Goal: Task Accomplishment & Management: Manage account settings

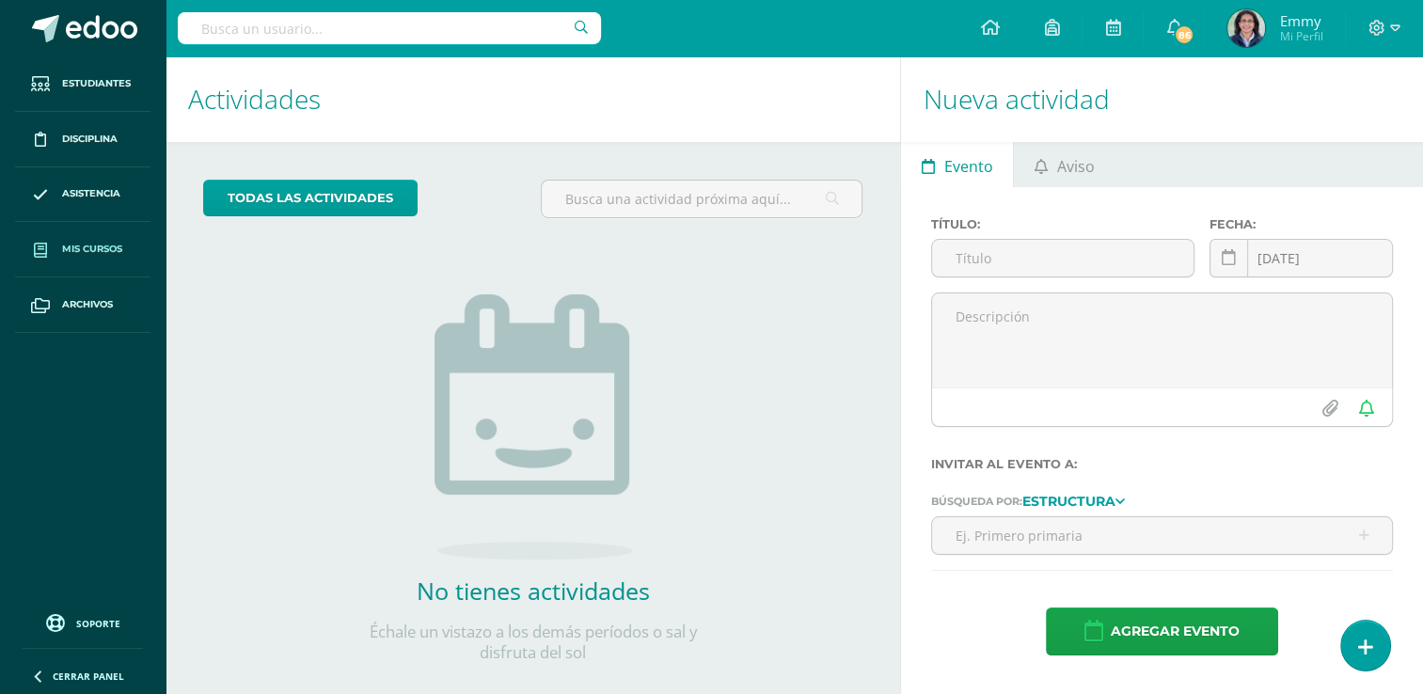
click at [98, 238] on link "Mis cursos" at bounding box center [82, 249] width 135 height 55
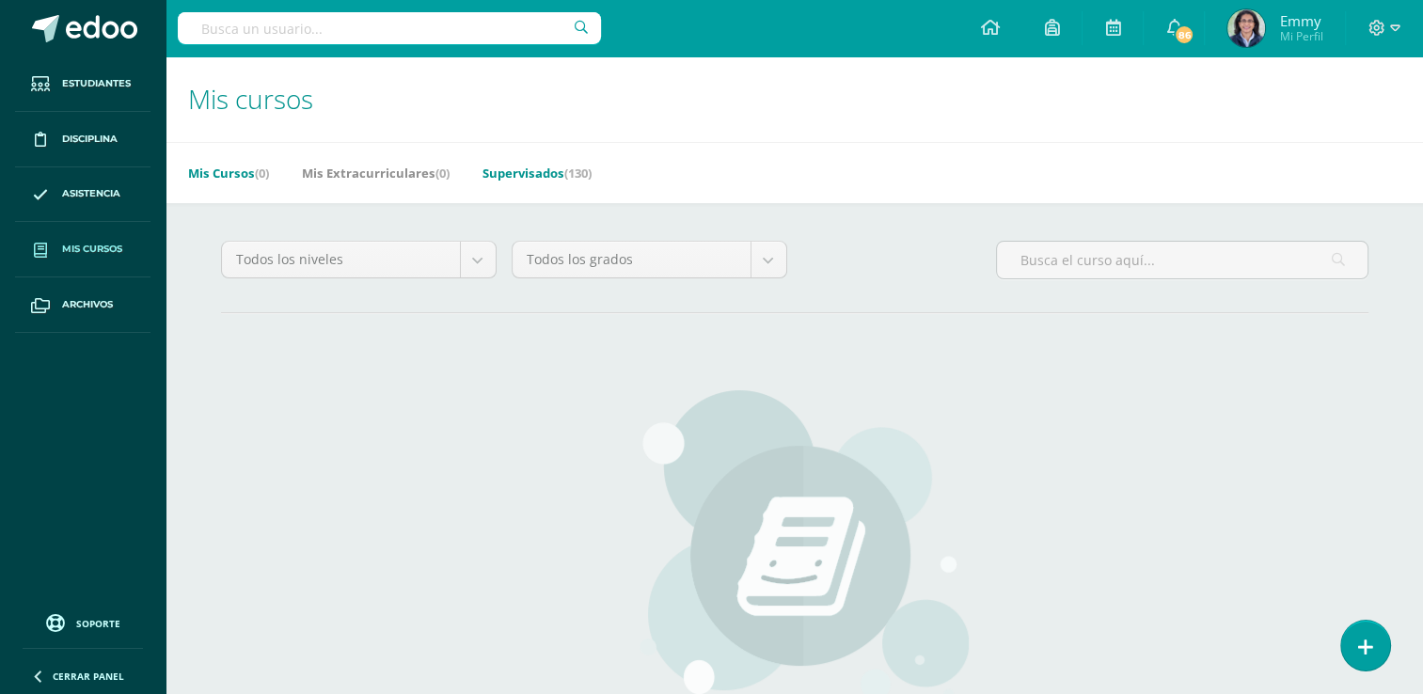
click at [536, 175] on link "Supervisados (130)" at bounding box center [537, 173] width 109 height 30
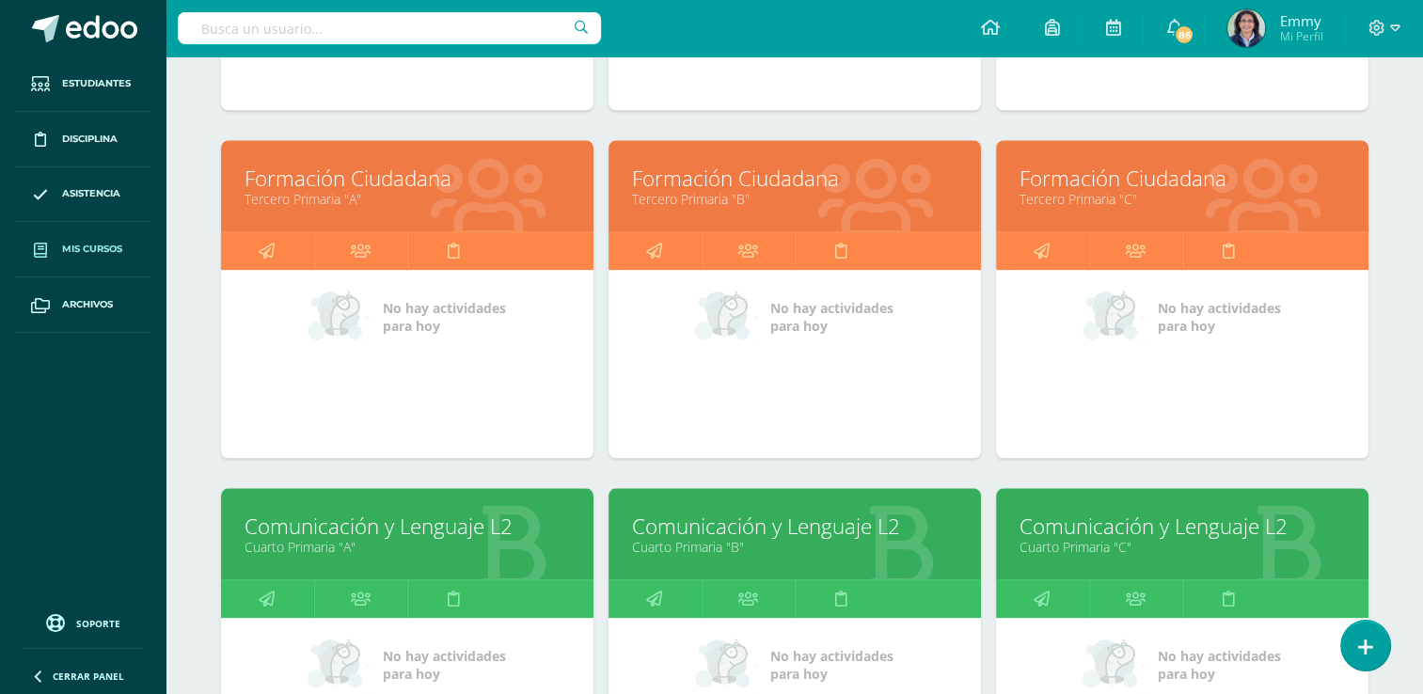
scroll to position [1988, 0]
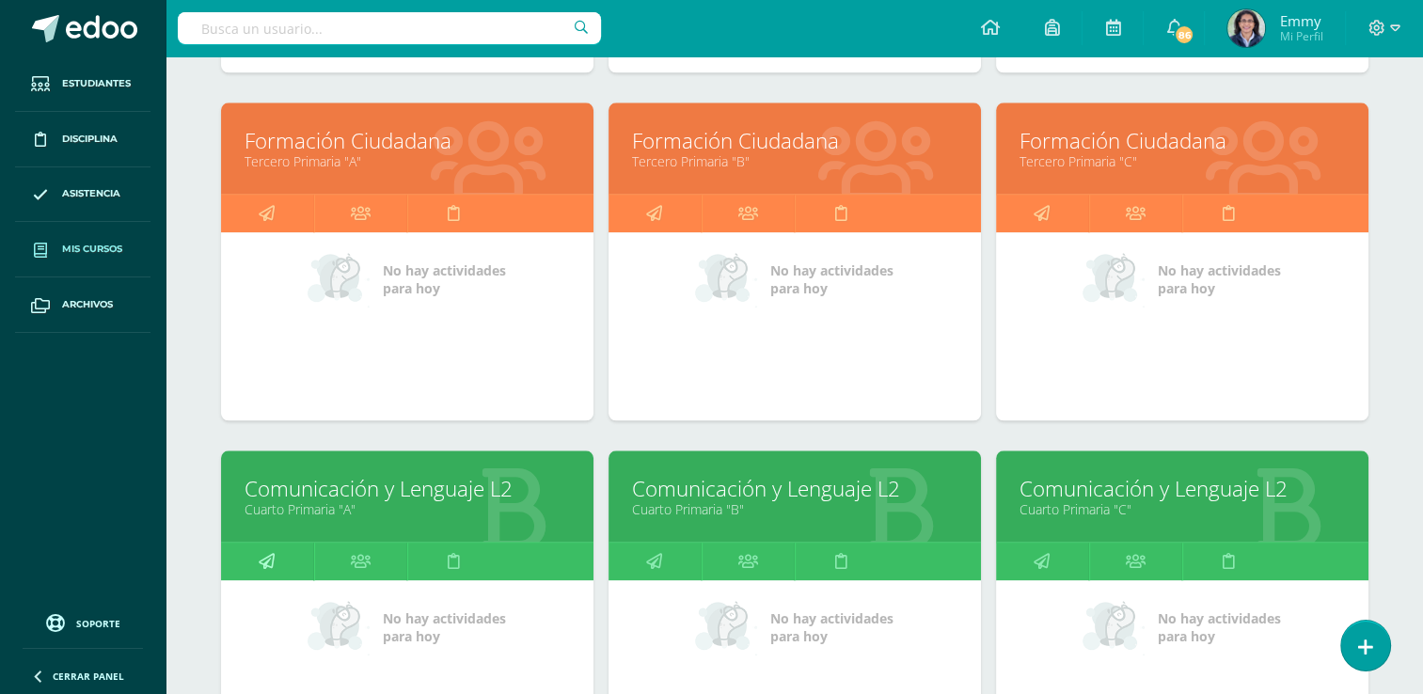
click at [271, 559] on icon at bounding box center [267, 561] width 16 height 37
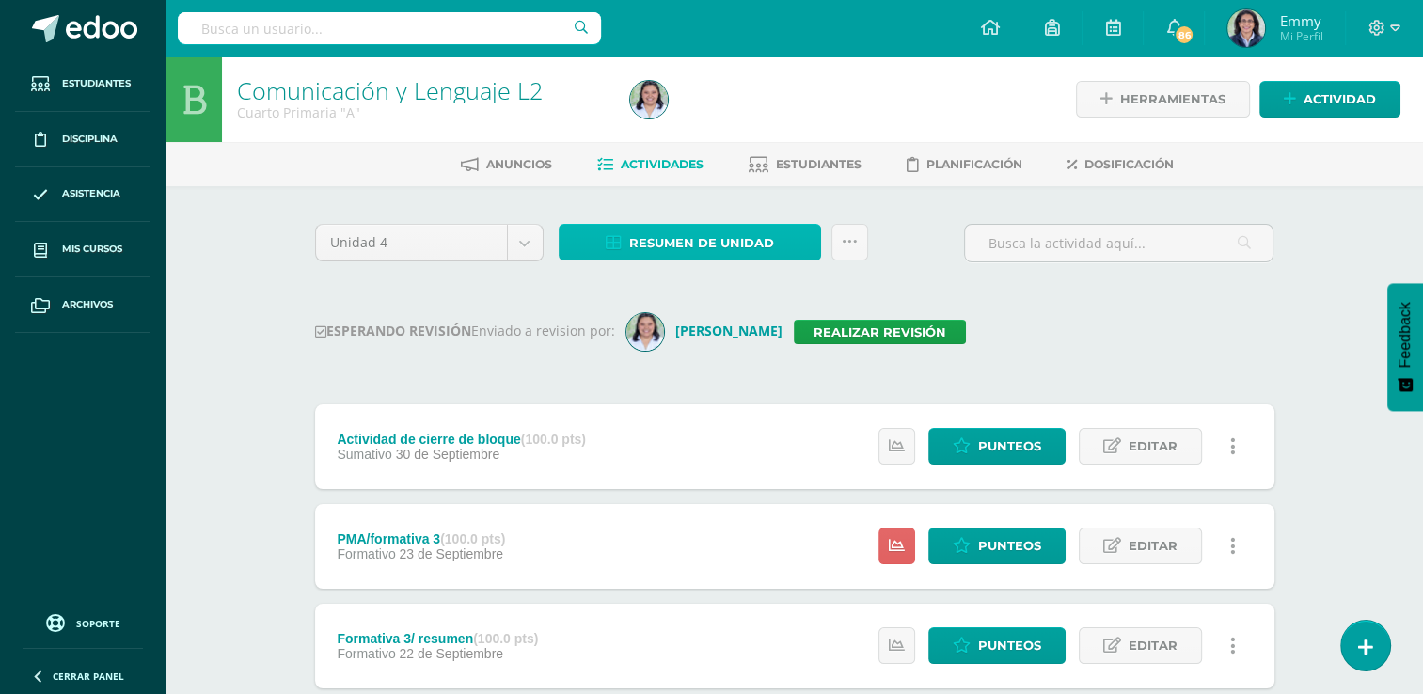
click at [697, 242] on span "Resumen de unidad" at bounding box center [701, 243] width 145 height 35
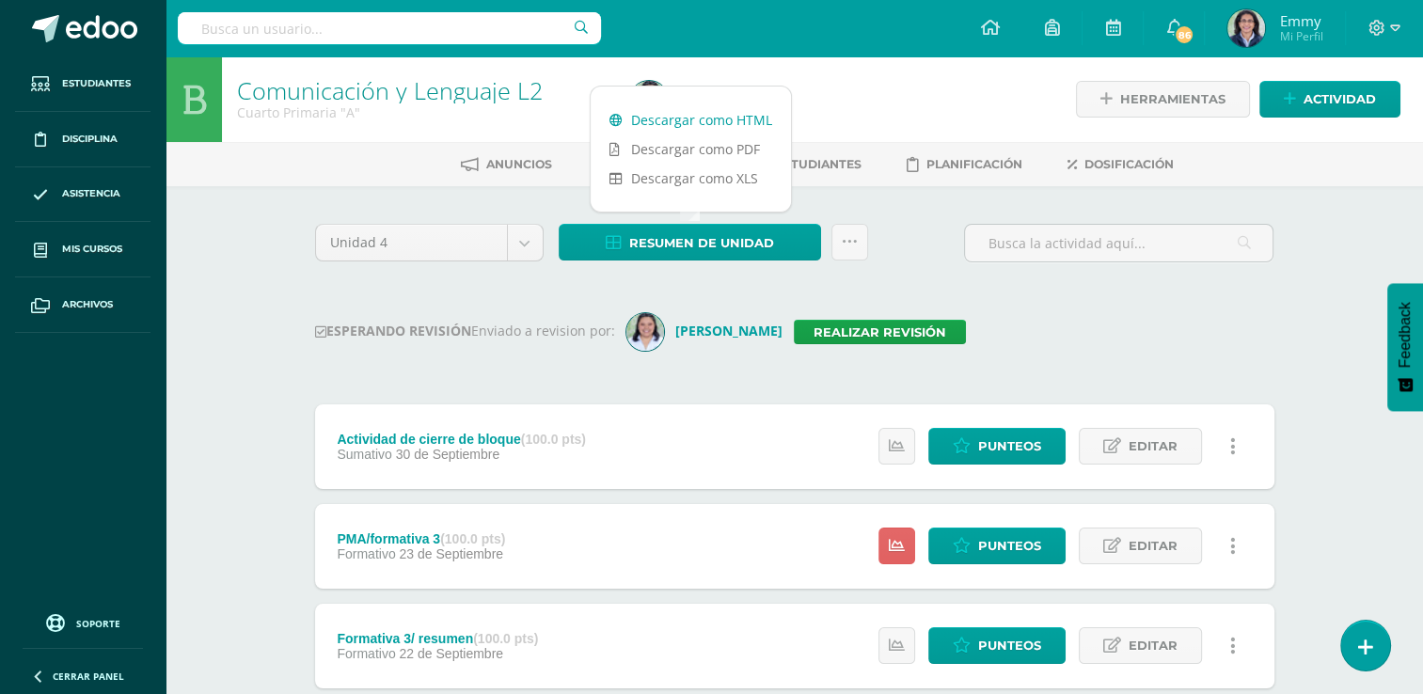
click at [703, 112] on link "Descargar como HTML" at bounding box center [691, 119] width 200 height 29
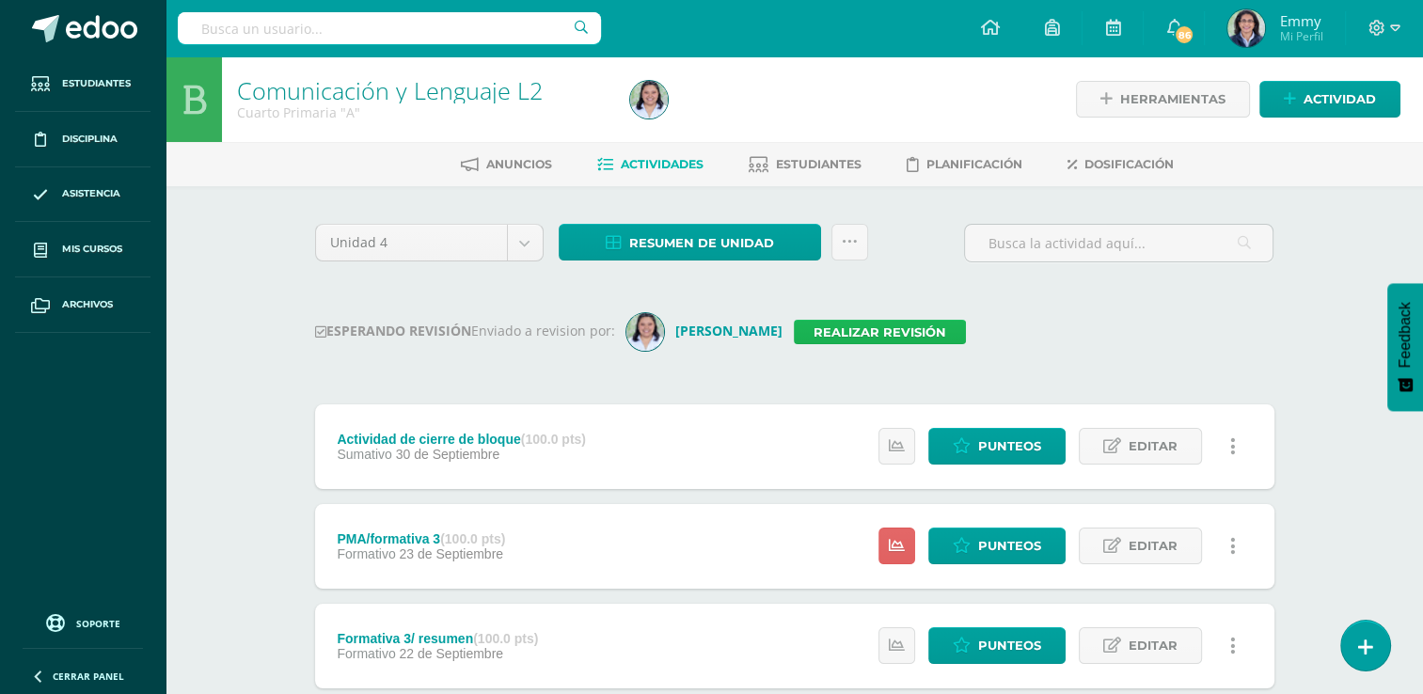
click at [794, 322] on link "Realizar revisión" at bounding box center [880, 332] width 172 height 24
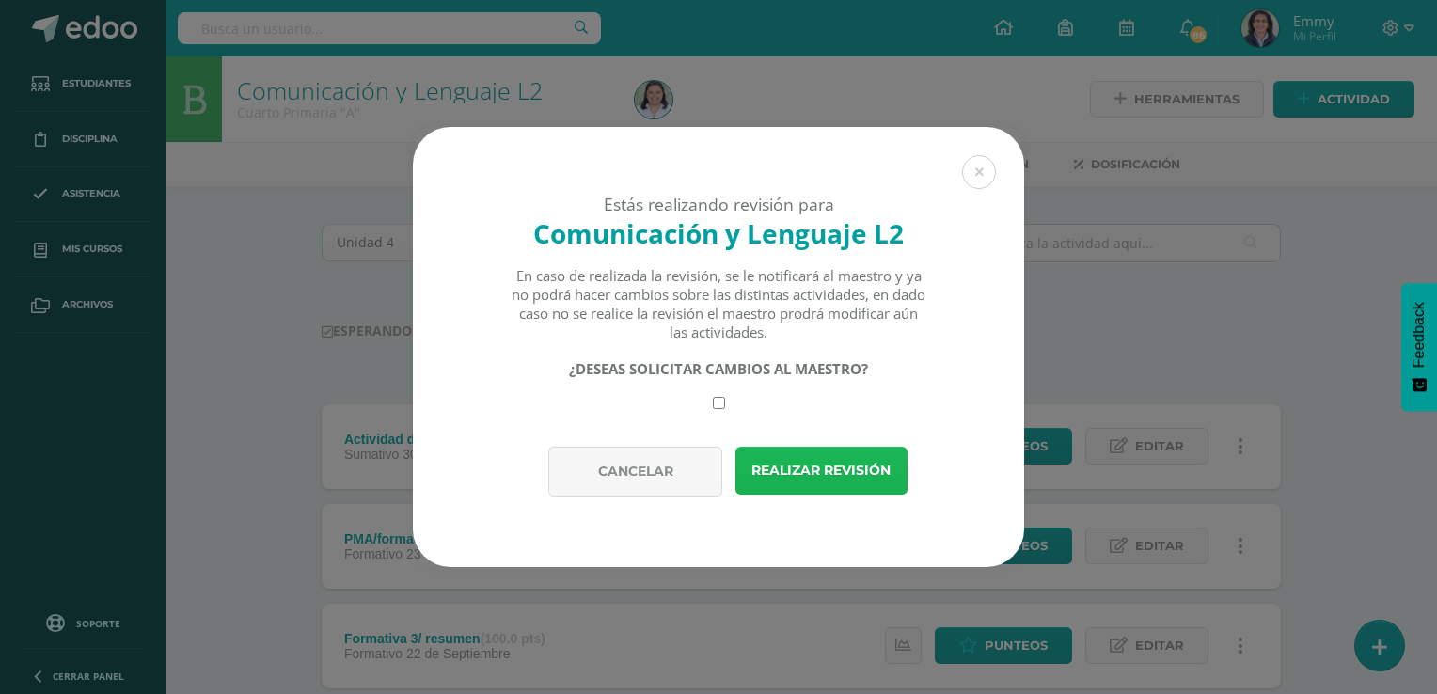
click at [839, 467] on button "Realizar revisión" at bounding box center [822, 471] width 172 height 48
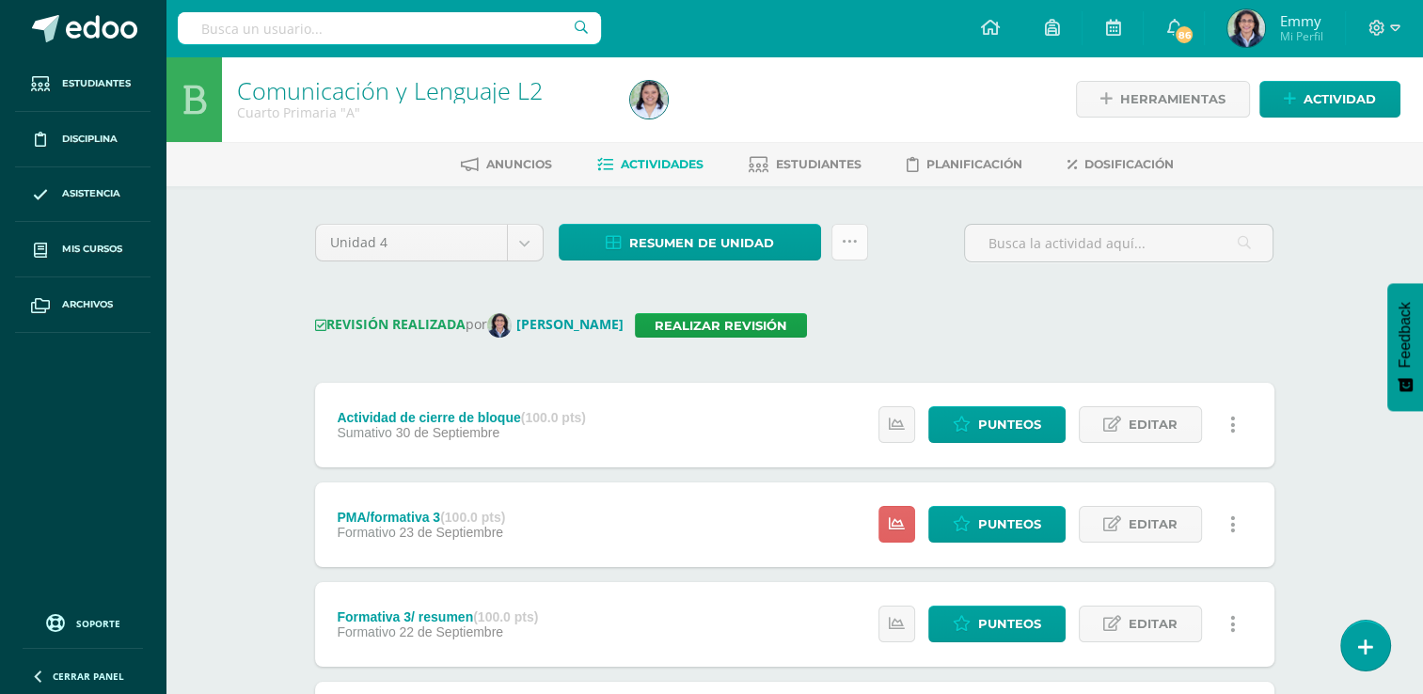
click at [858, 237] on link at bounding box center [850, 242] width 37 height 37
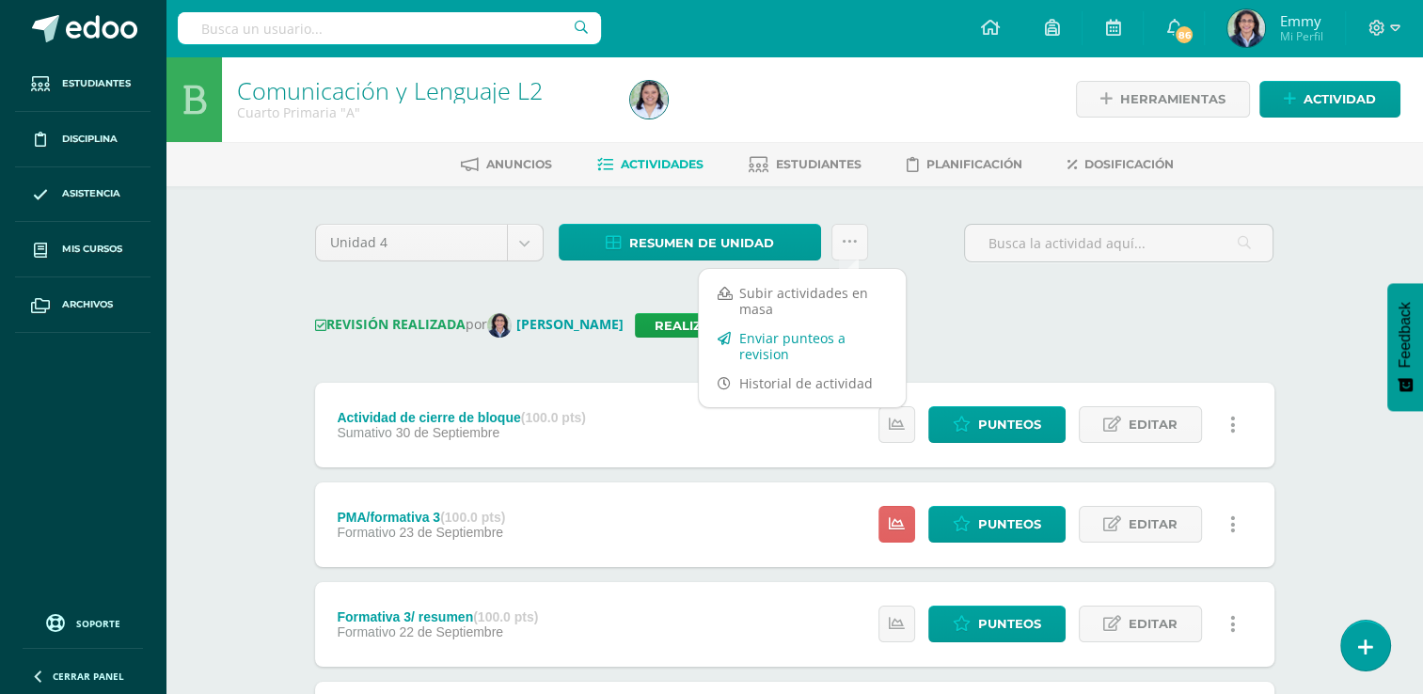
click at [810, 342] on link "Enviar punteos a revision" at bounding box center [802, 346] width 207 height 45
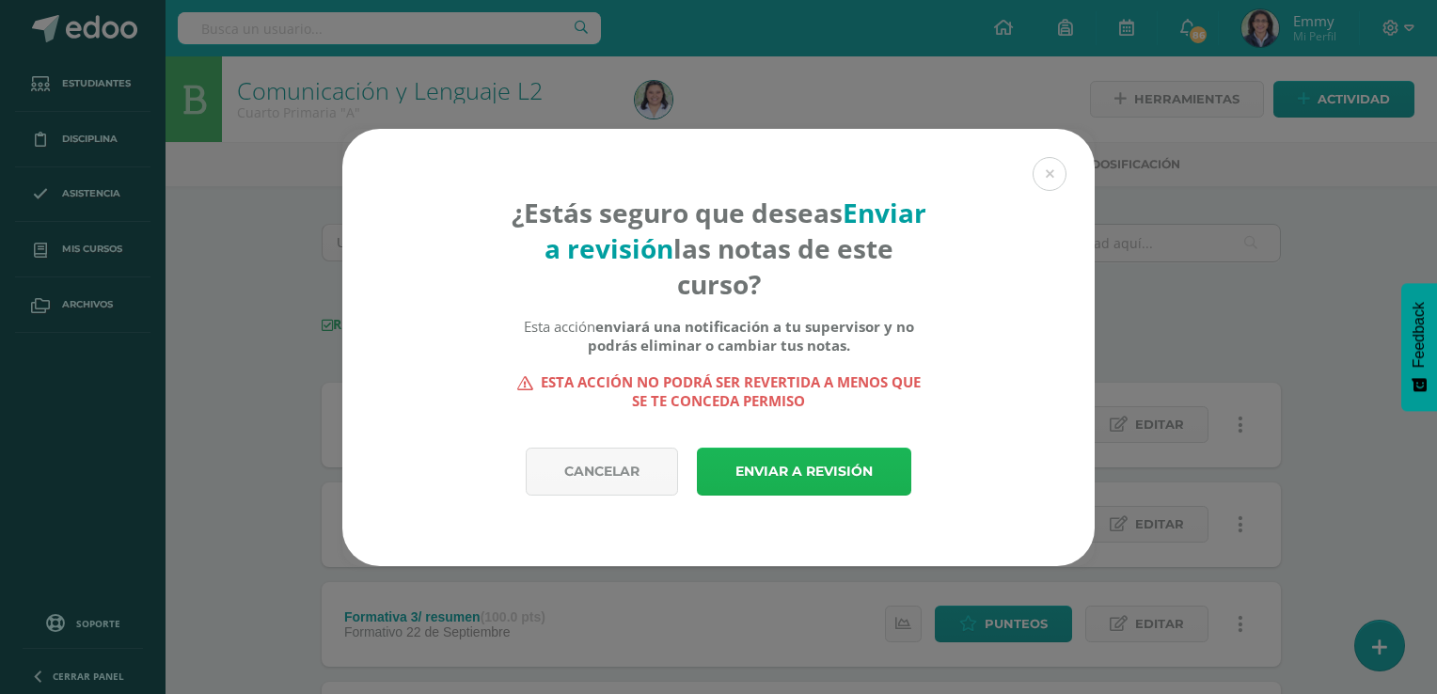
click at [820, 473] on link "Enviar a revisión" at bounding box center [804, 472] width 214 height 48
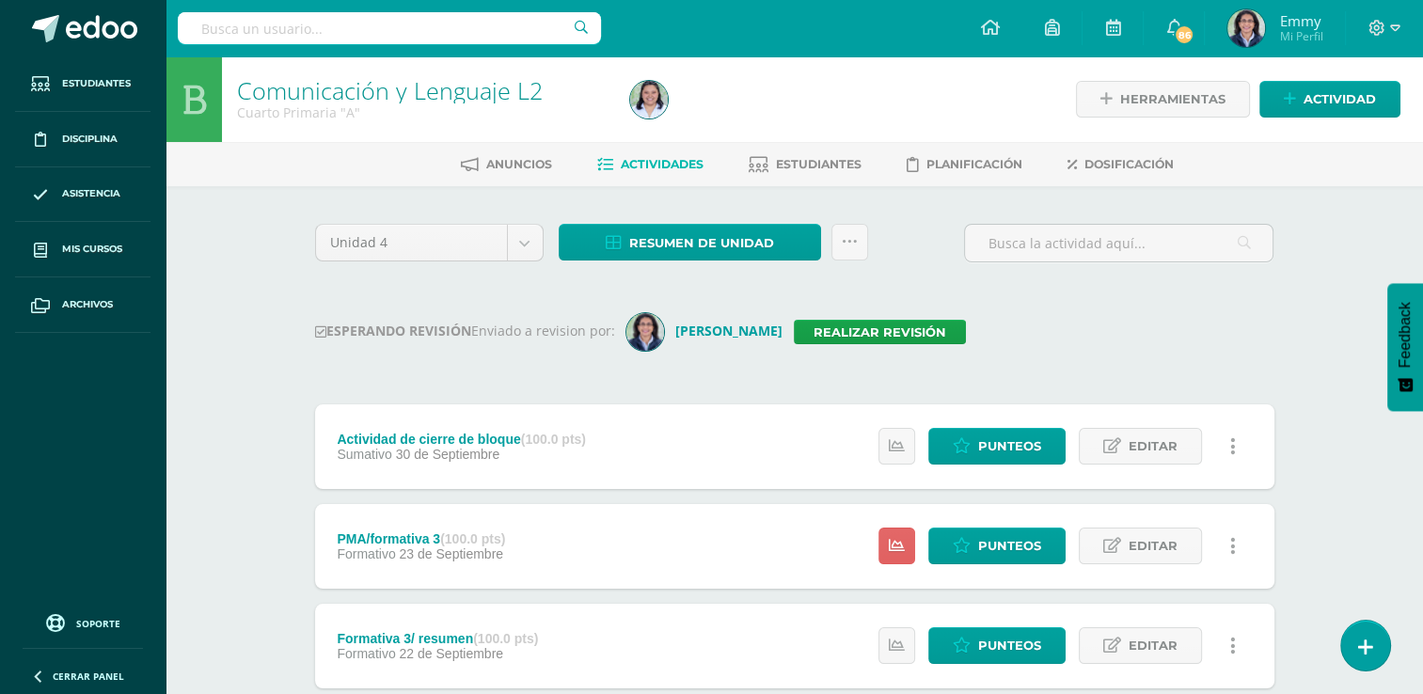
click at [1061, 330] on div "ESPERANDO REVISIÓN Enviado a revision por: [PERSON_NAME] Realizar revisión" at bounding box center [794, 332] width 959 height 38
click at [656, 95] on img at bounding box center [649, 100] width 38 height 38
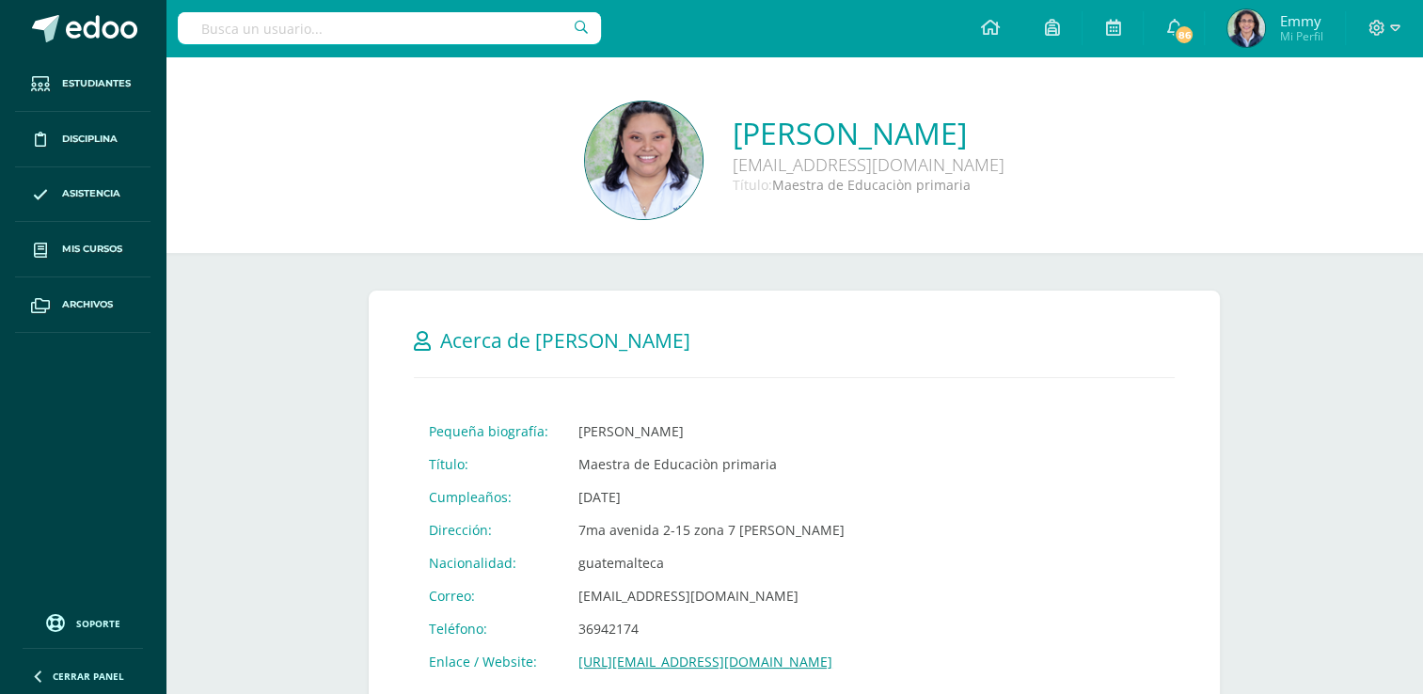
drag, startPoint x: 1420, startPoint y: 191, endPoint x: 1415, endPoint y: 273, distance: 82.0
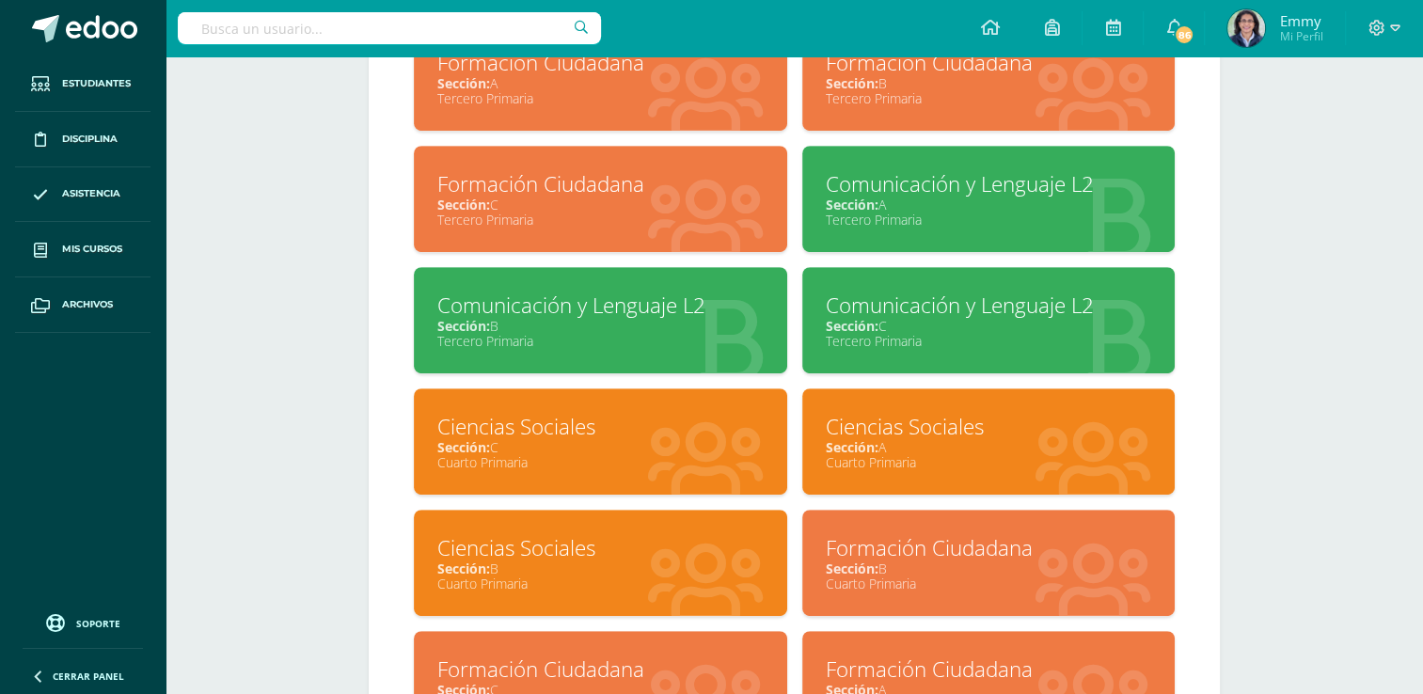
scroll to position [905, 0]
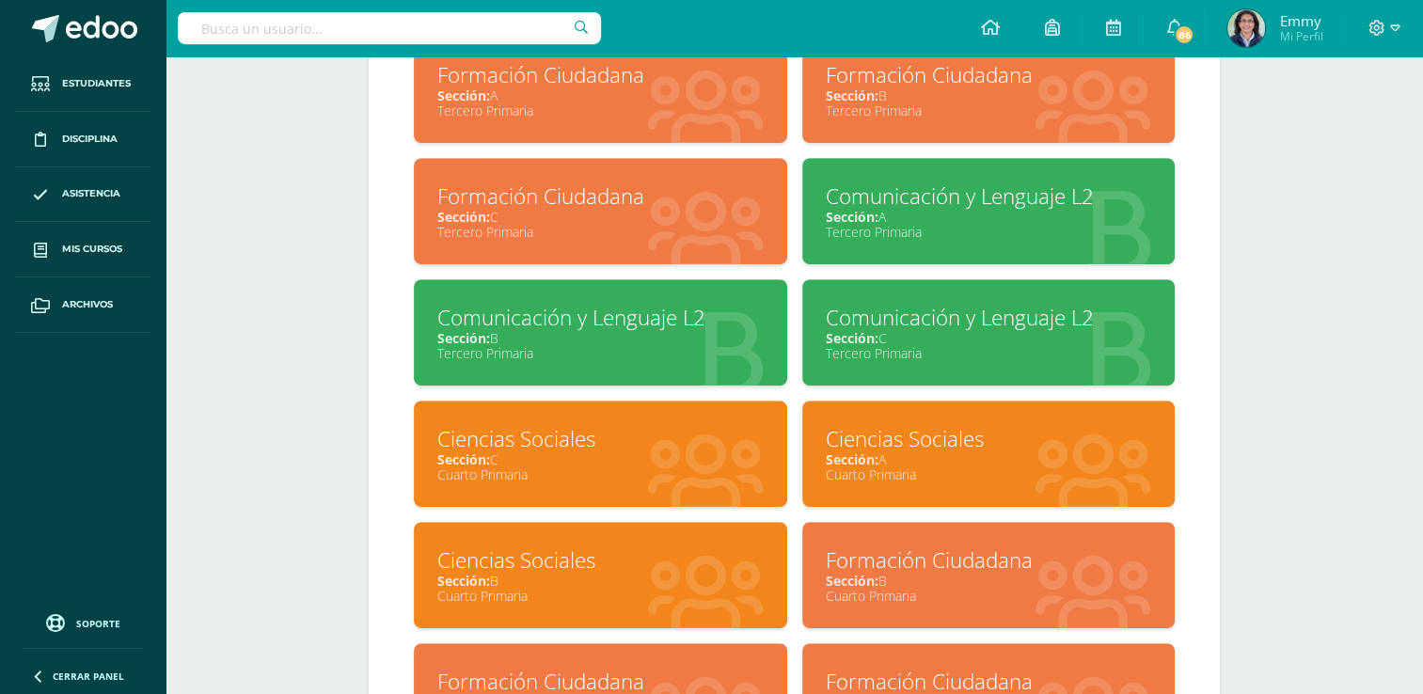
click at [632, 327] on div "Comunicación y Lenguaje L2" at bounding box center [600, 317] width 326 height 29
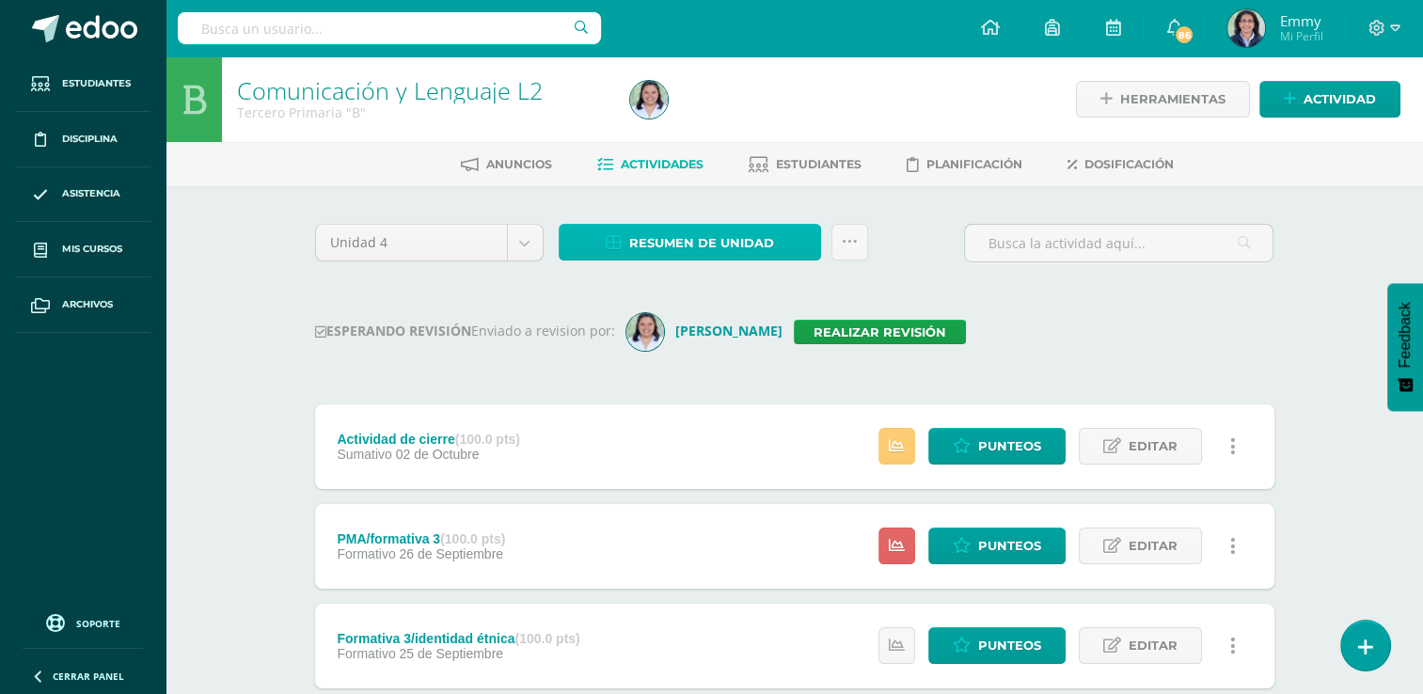
click at [692, 229] on span "Resumen de unidad" at bounding box center [701, 243] width 145 height 35
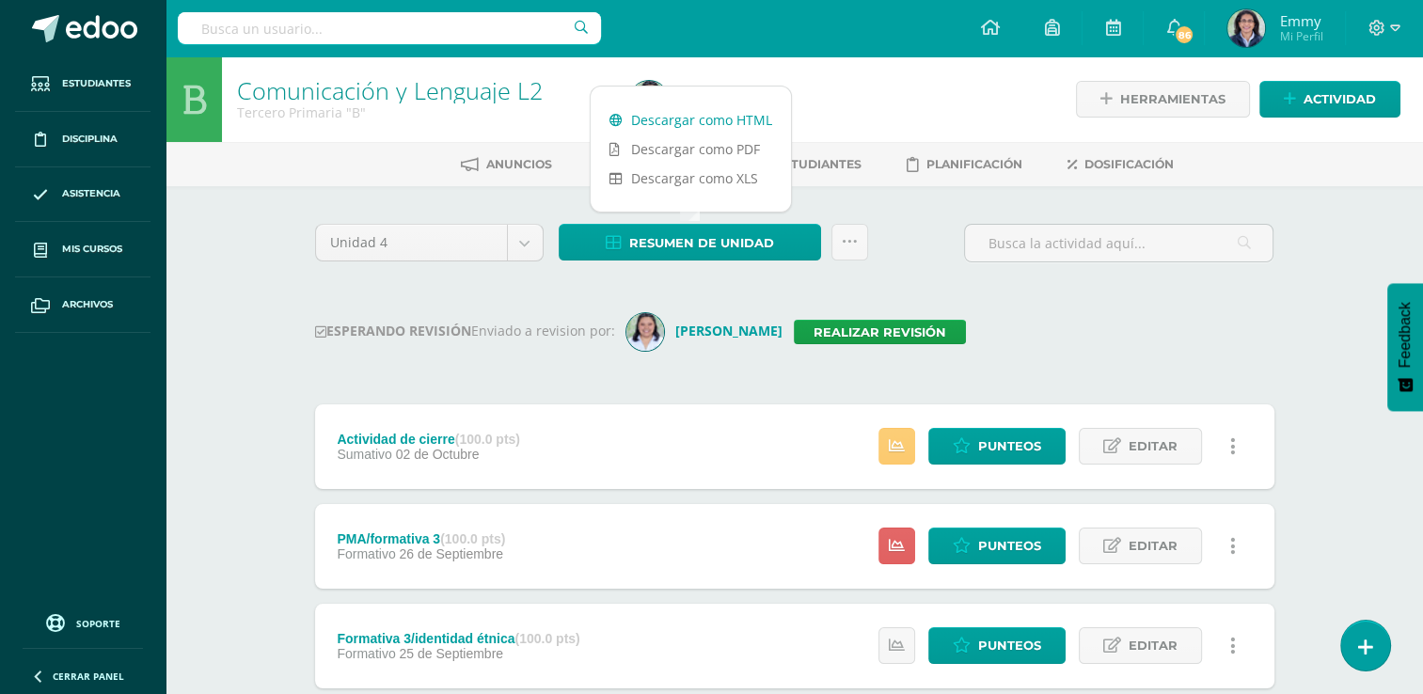
click at [682, 119] on link "Descargar como HTML" at bounding box center [691, 119] width 200 height 29
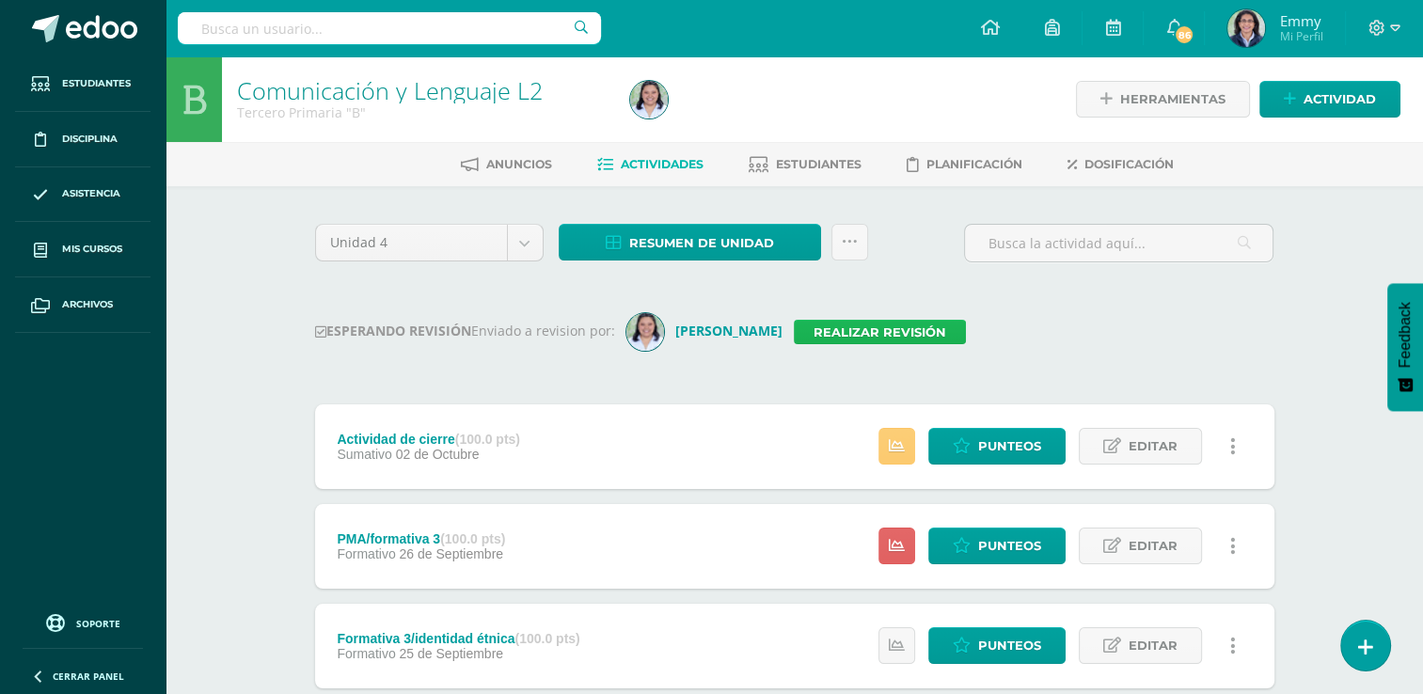
click at [803, 330] on link "Realizar revisión" at bounding box center [880, 332] width 172 height 24
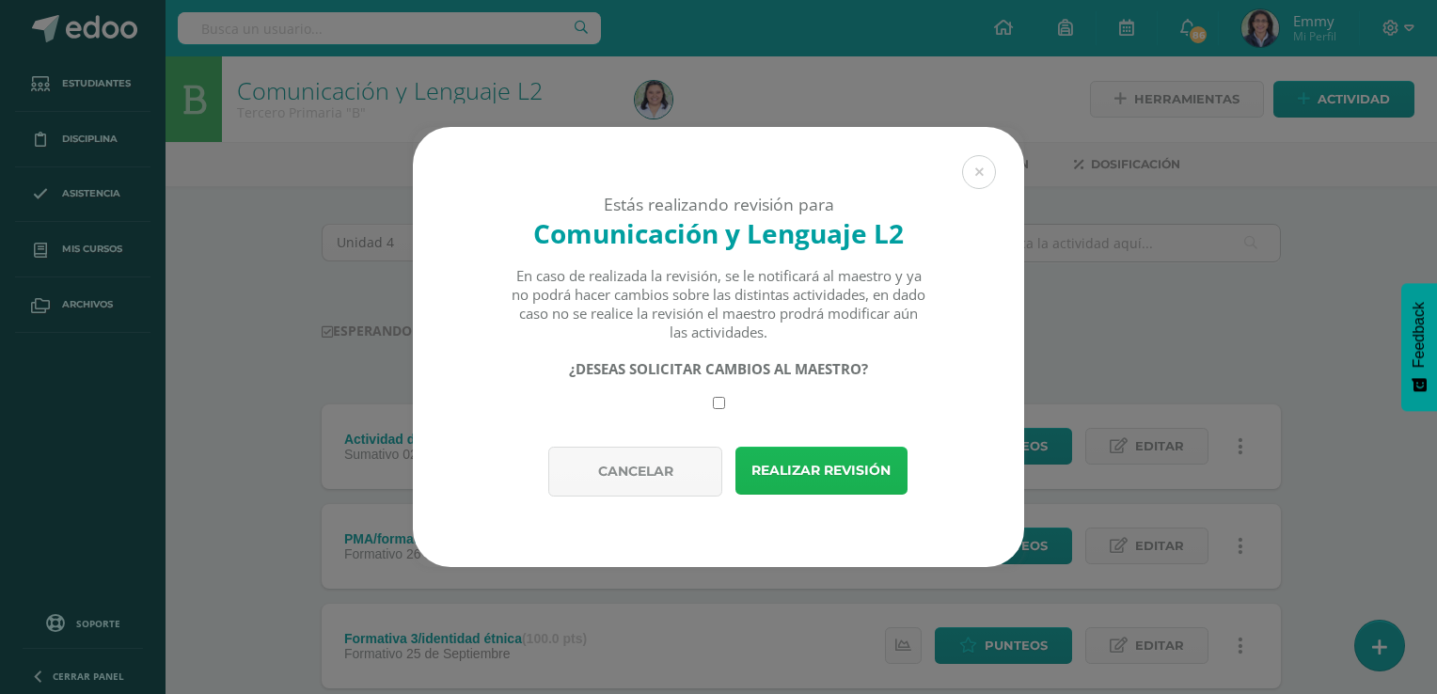
click at [829, 477] on button "Realizar revisión" at bounding box center [822, 471] width 172 height 48
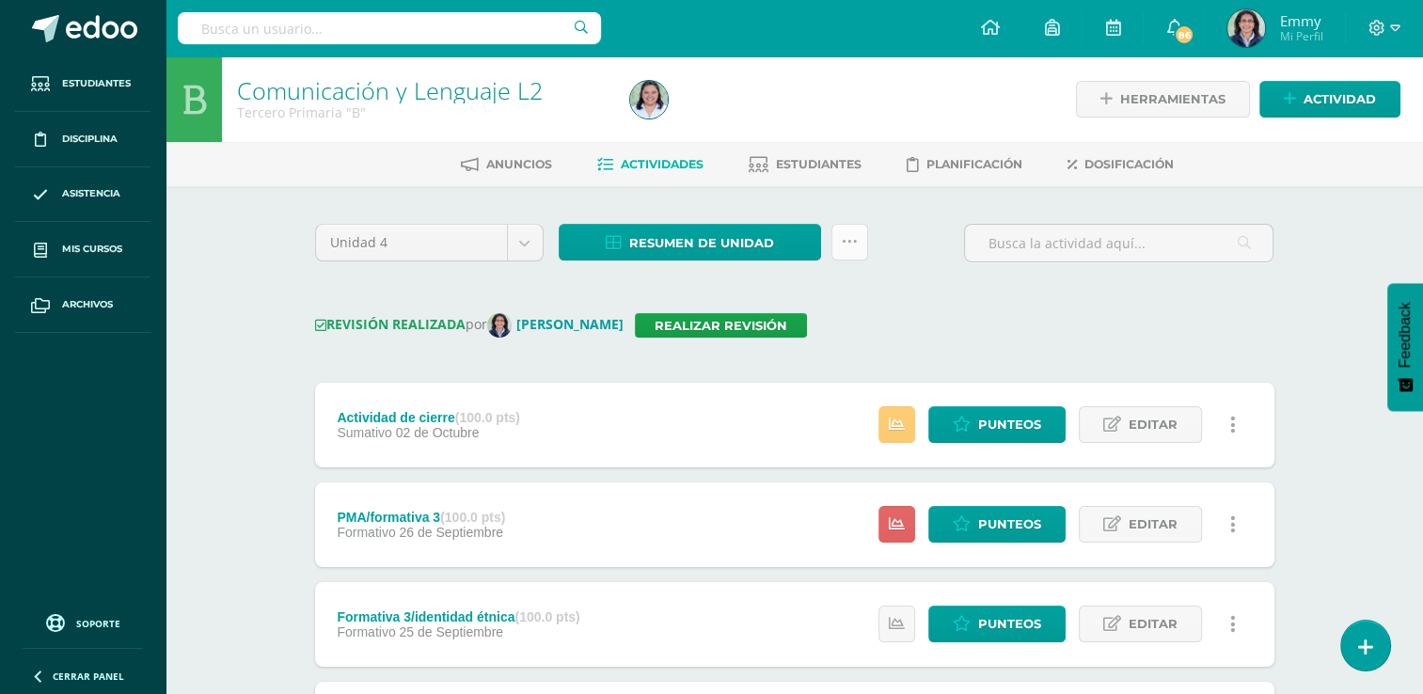
click at [852, 250] on link at bounding box center [850, 242] width 37 height 37
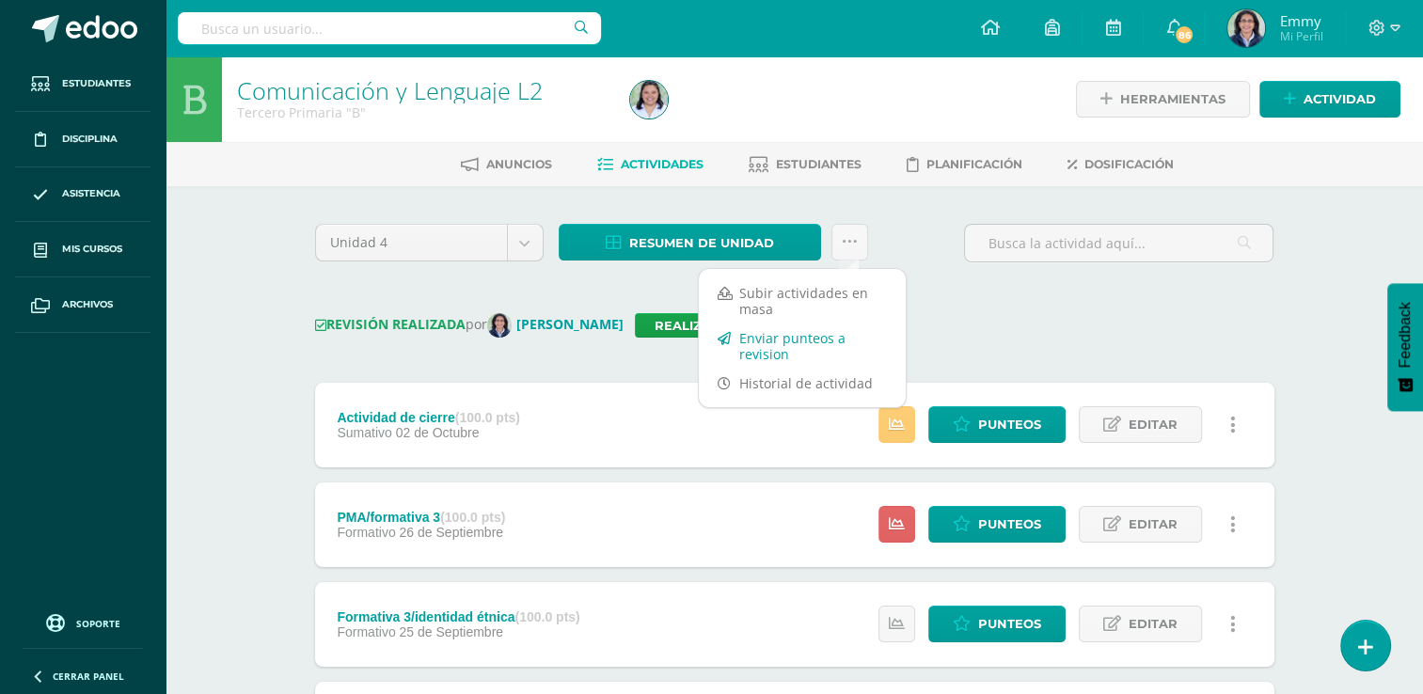
click at [808, 344] on link "Enviar punteos a revision" at bounding box center [802, 346] width 207 height 45
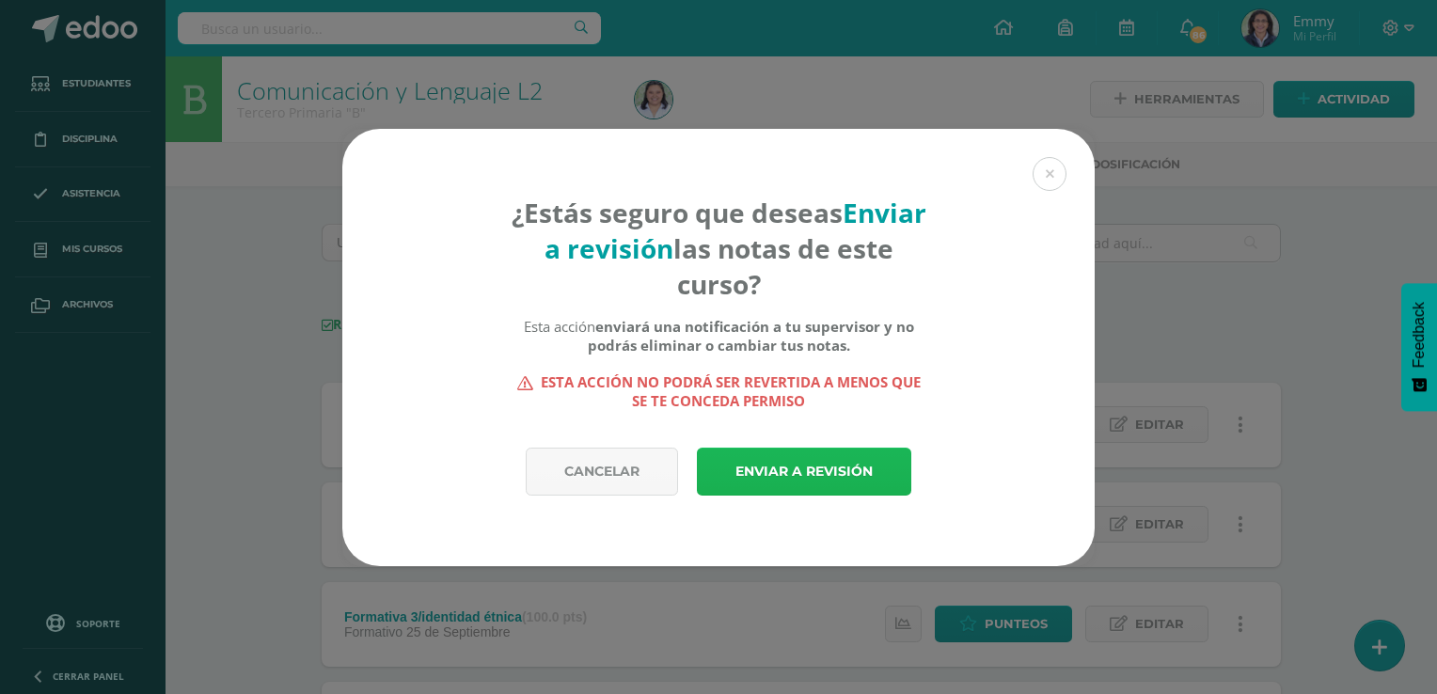
click at [784, 472] on link "Enviar a revisión" at bounding box center [804, 472] width 214 height 48
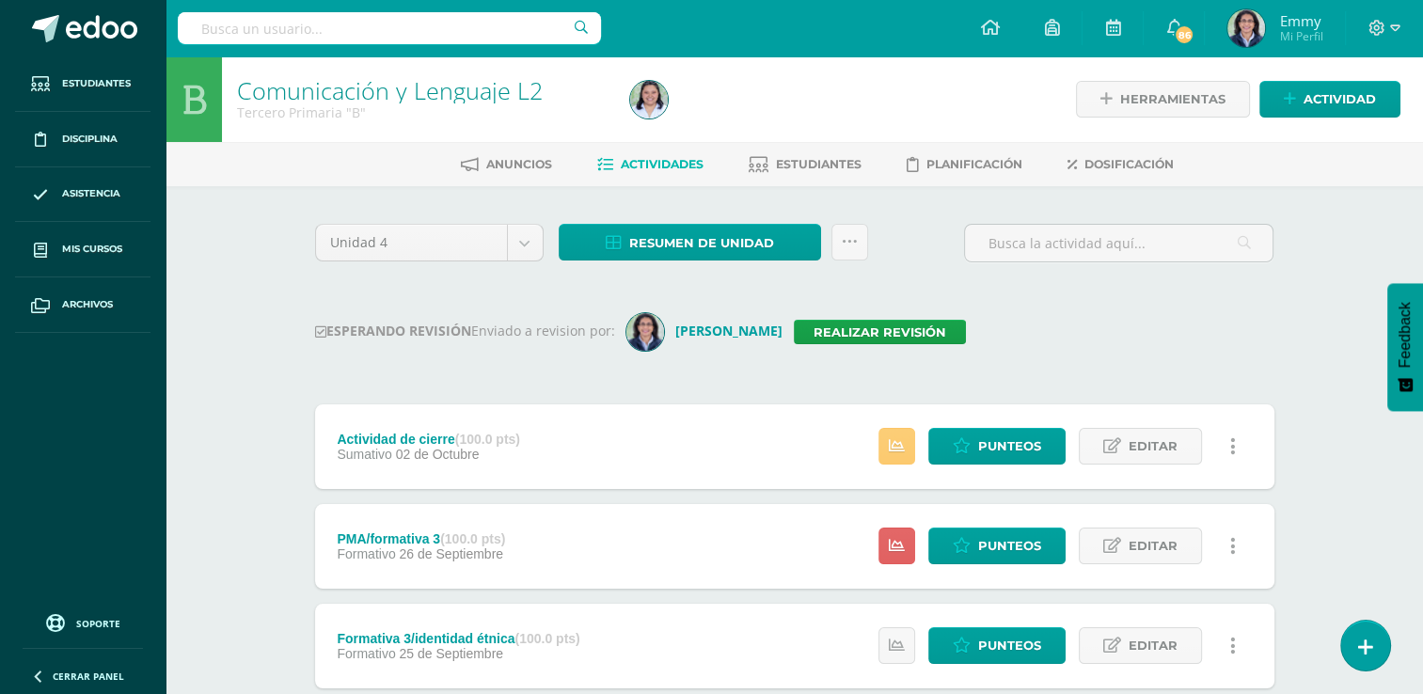
click at [1215, 313] on div "ESPERANDO REVISIÓN Enviado a revision por: [PERSON_NAME] Realizar revisión" at bounding box center [794, 332] width 959 height 38
click at [1339, 255] on div "Comunicación y Lenguaje L2 Tercero Primaria "B" Herramientas Detalle de asisten…" at bounding box center [795, 634] width 1258 height 1156
click at [1333, 274] on div "Comunicación y Lenguaje L2 Tercero Primaria "B" Herramientas Detalle de asisten…" at bounding box center [795, 634] width 1258 height 1156
click at [1321, 293] on div "Comunicación y Lenguaje L2 Tercero Primaria "B" Herramientas Detalle de asisten…" at bounding box center [795, 634] width 1258 height 1156
click at [862, 246] on link at bounding box center [850, 242] width 37 height 37
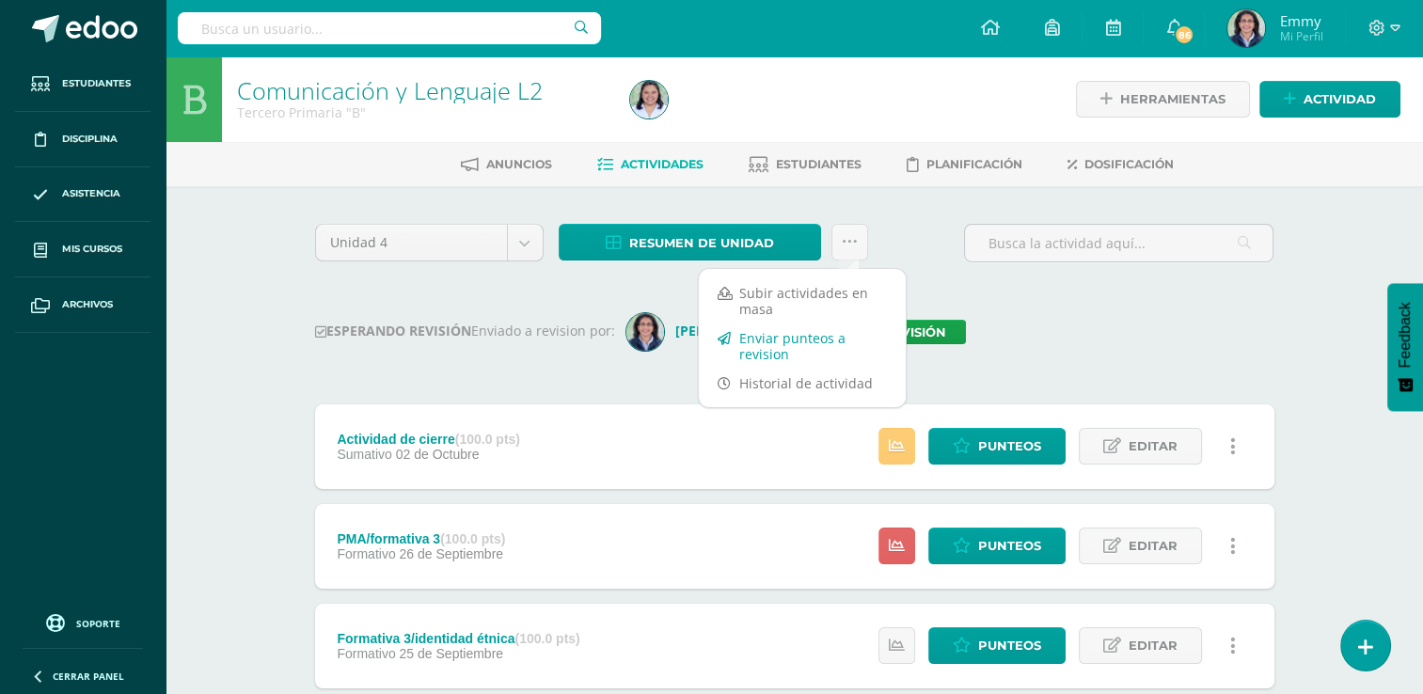
click at [829, 328] on link "Enviar punteos a revision" at bounding box center [802, 346] width 207 height 45
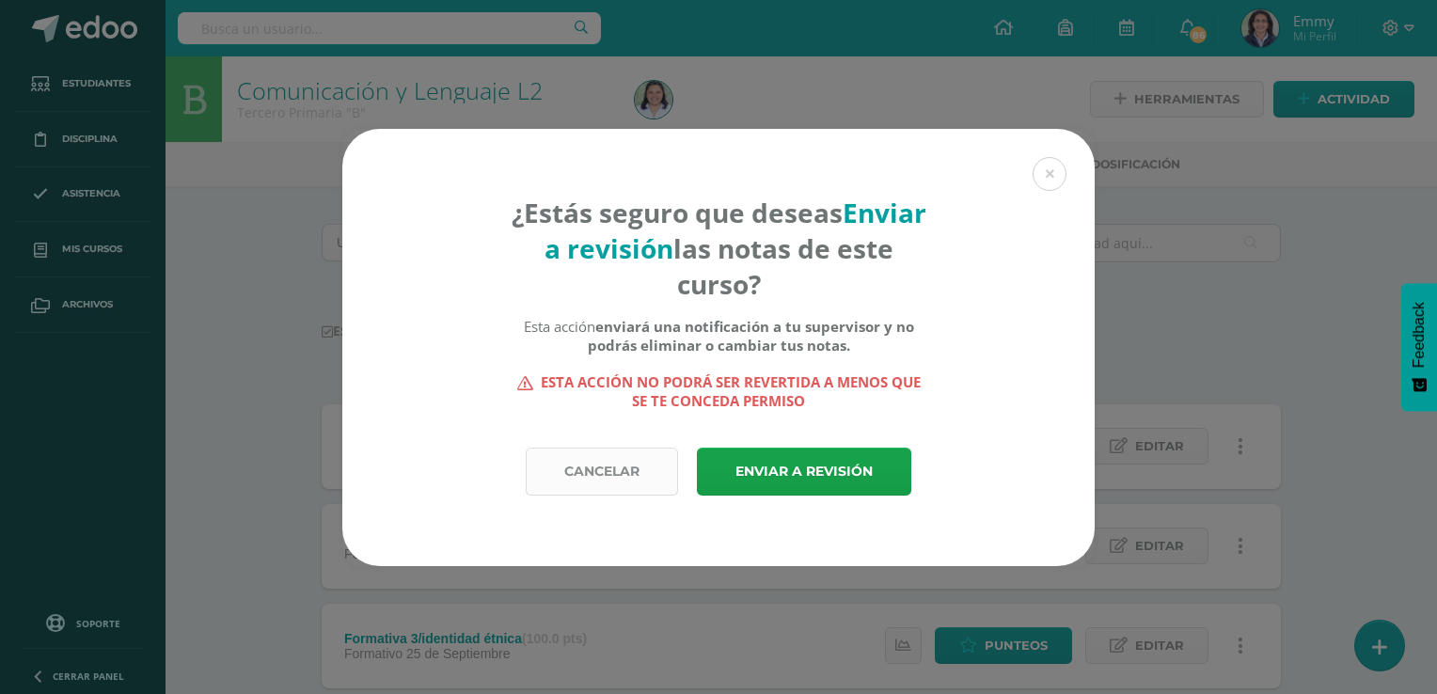
click at [598, 464] on link "Cancelar" at bounding box center [602, 472] width 152 height 48
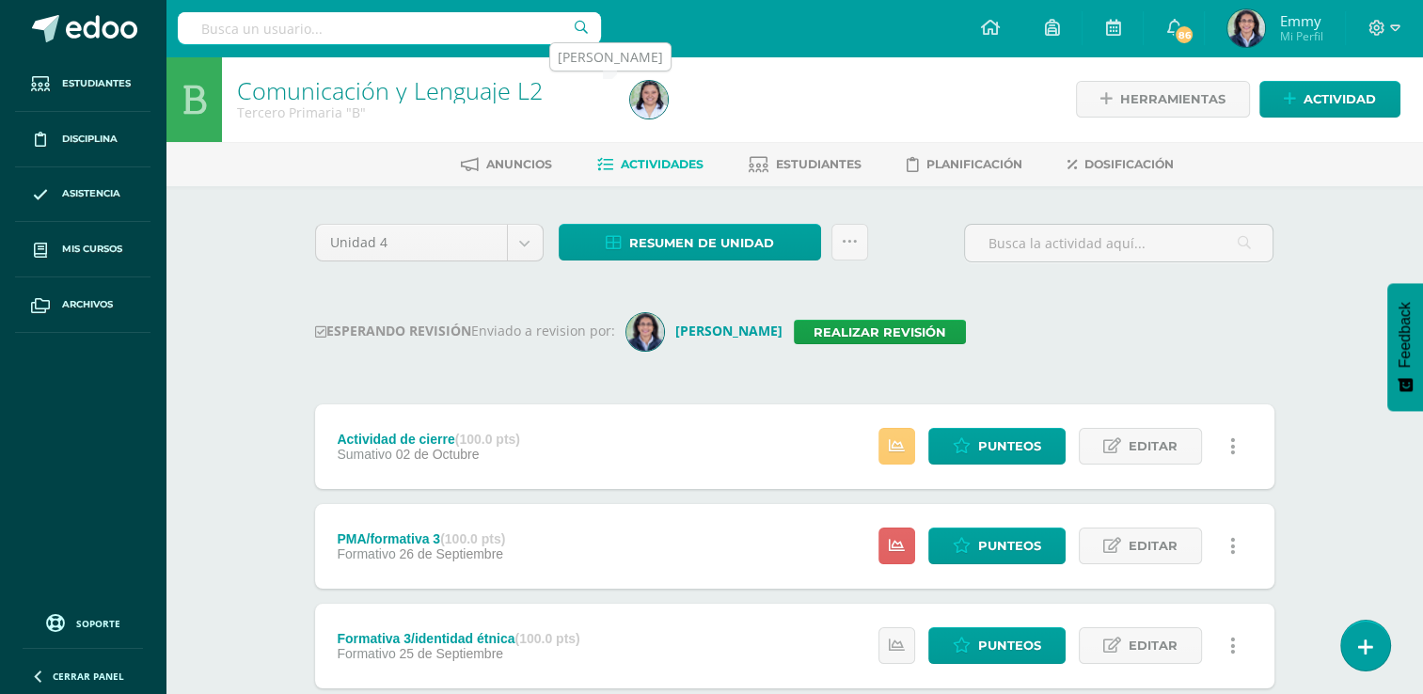
click at [661, 92] on img at bounding box center [649, 100] width 38 height 38
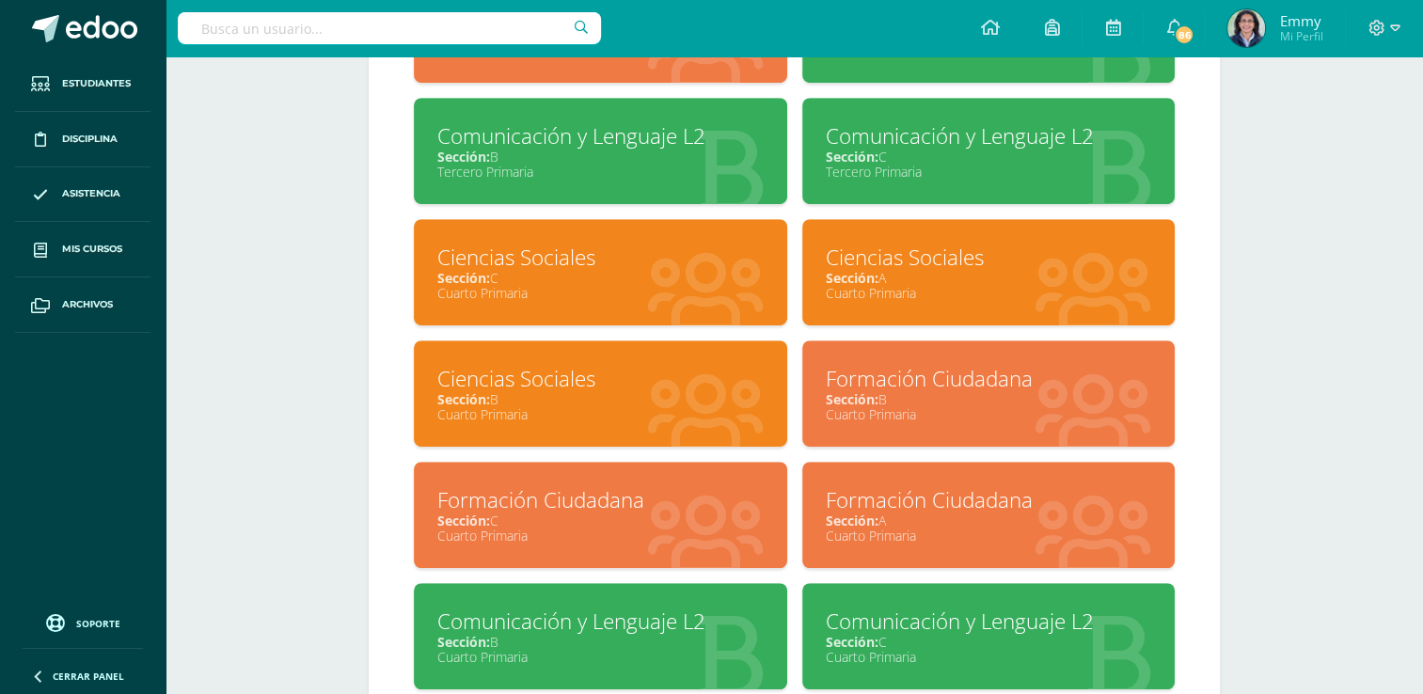
scroll to position [1287, 0]
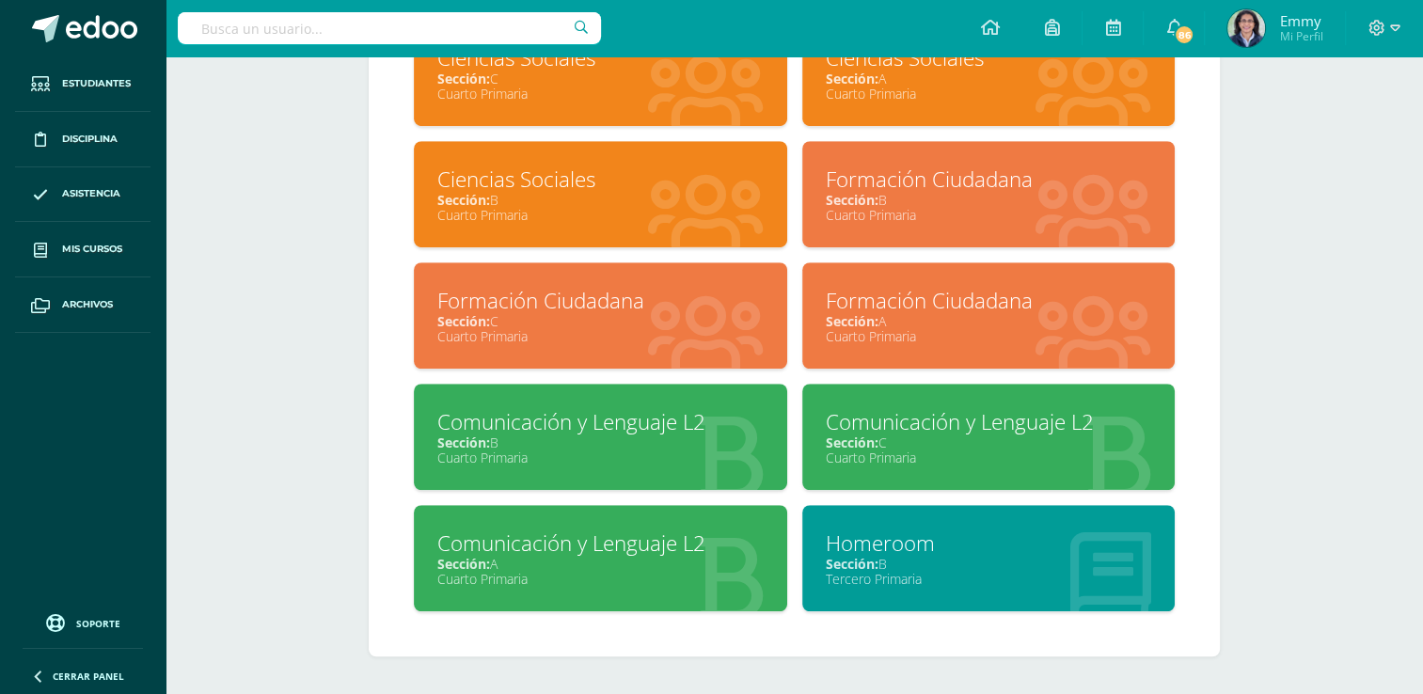
click at [682, 576] on div "Cuarto Primaria" at bounding box center [600, 579] width 326 height 18
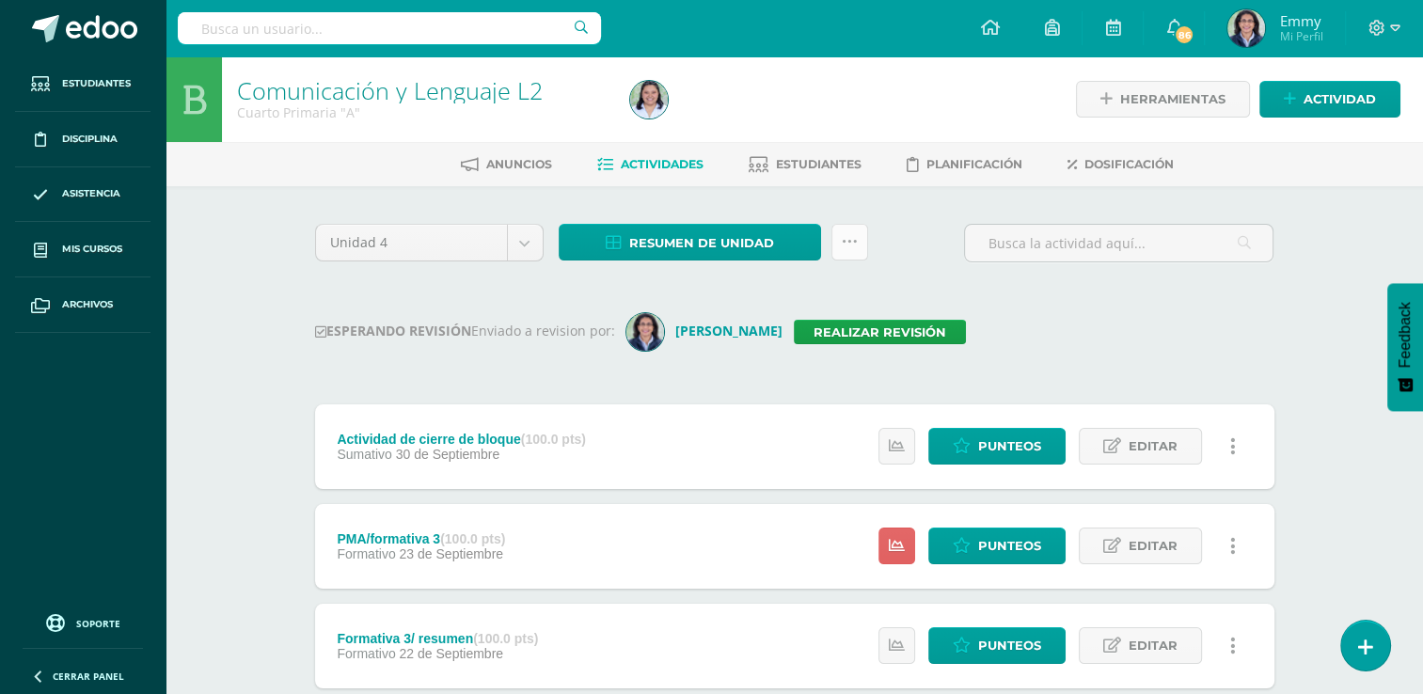
click at [854, 246] on icon at bounding box center [850, 242] width 16 height 16
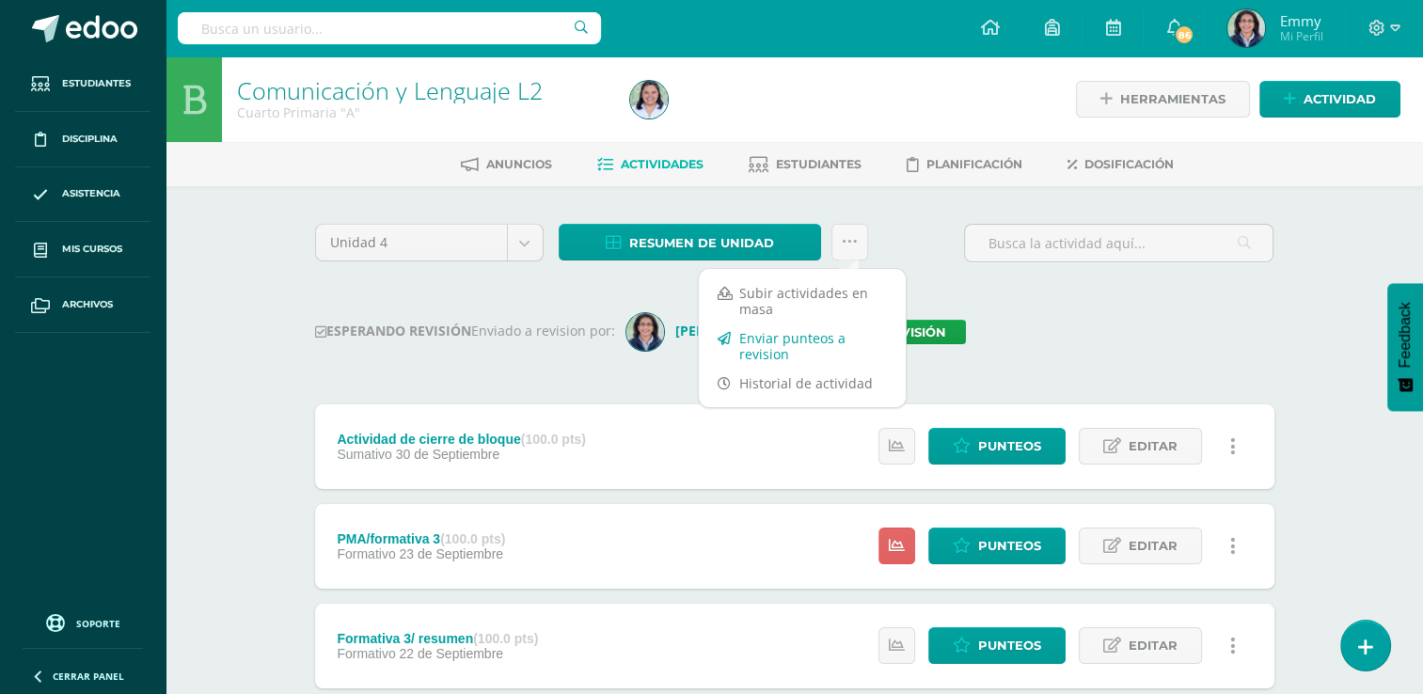
click at [809, 351] on link "Enviar punteos a revision" at bounding box center [802, 346] width 207 height 45
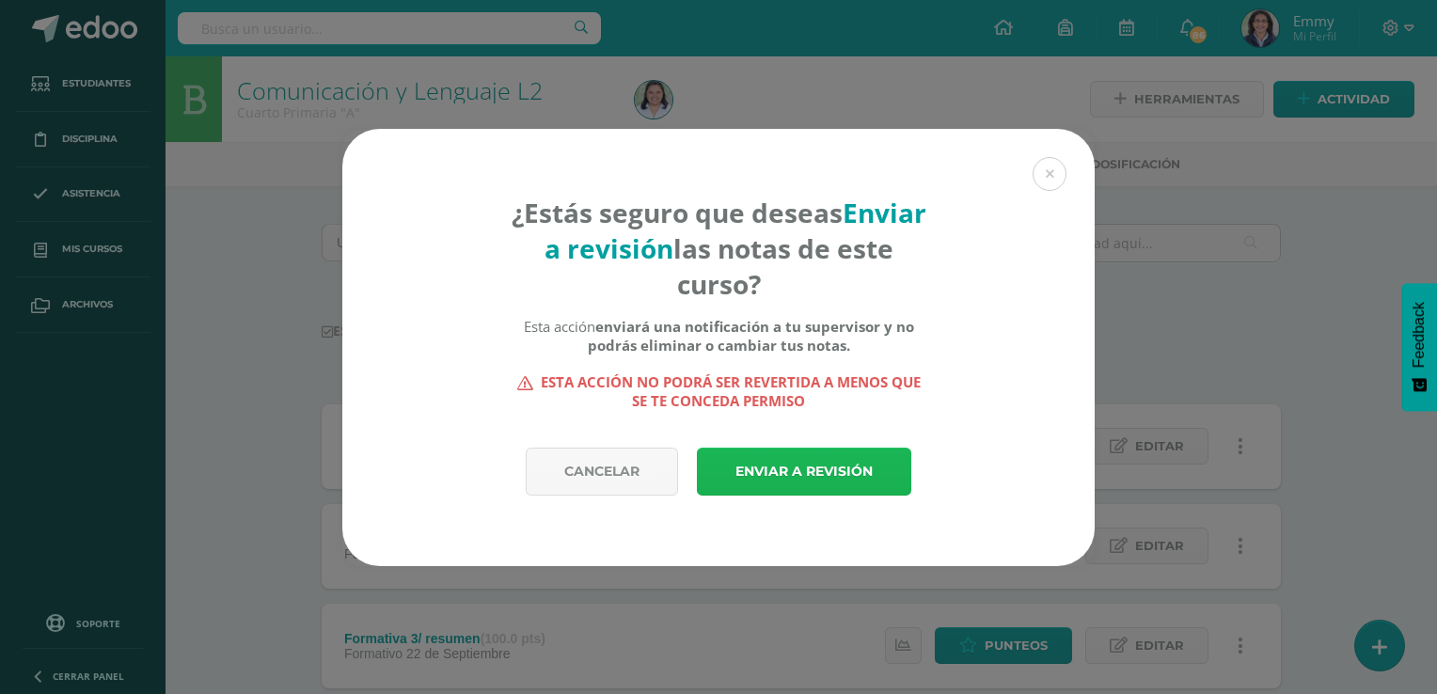
click at [823, 480] on link "Enviar a revisión" at bounding box center [804, 472] width 214 height 48
click at [832, 467] on link "Enviar a revisión" at bounding box center [804, 472] width 214 height 48
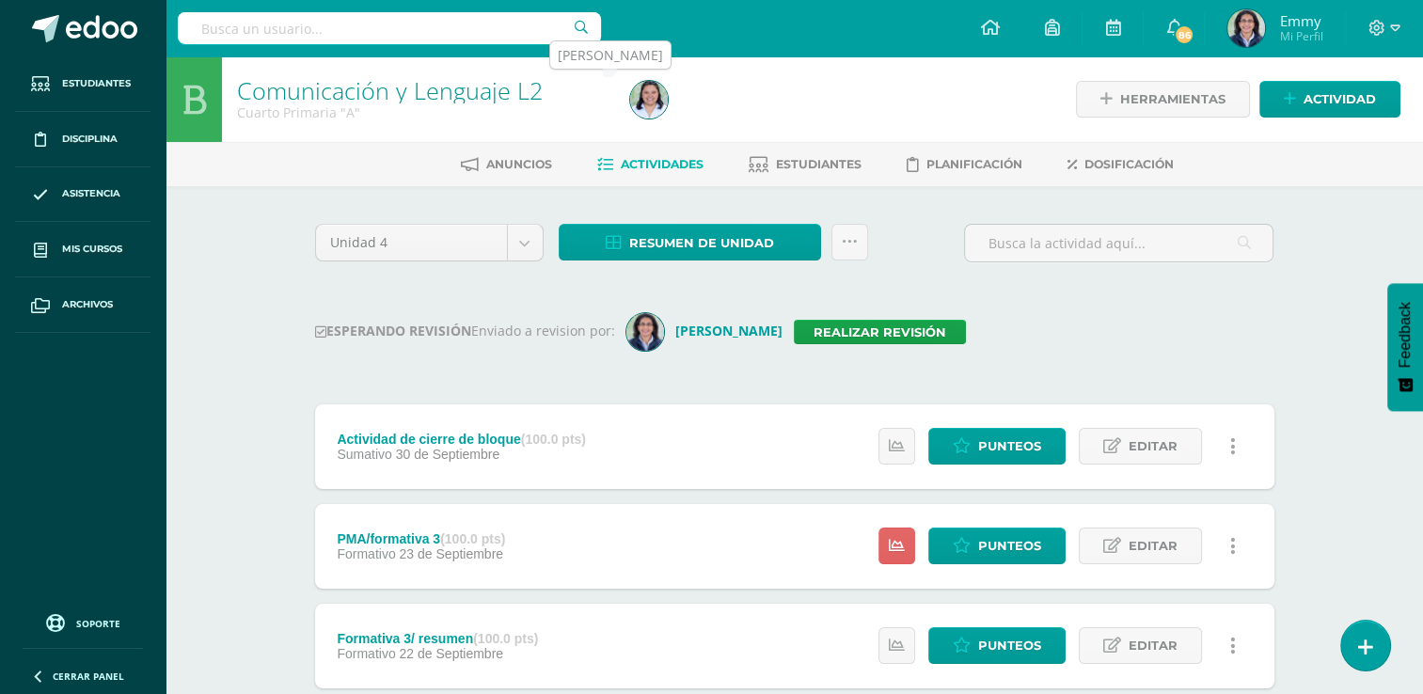
click at [653, 96] on img at bounding box center [649, 100] width 38 height 38
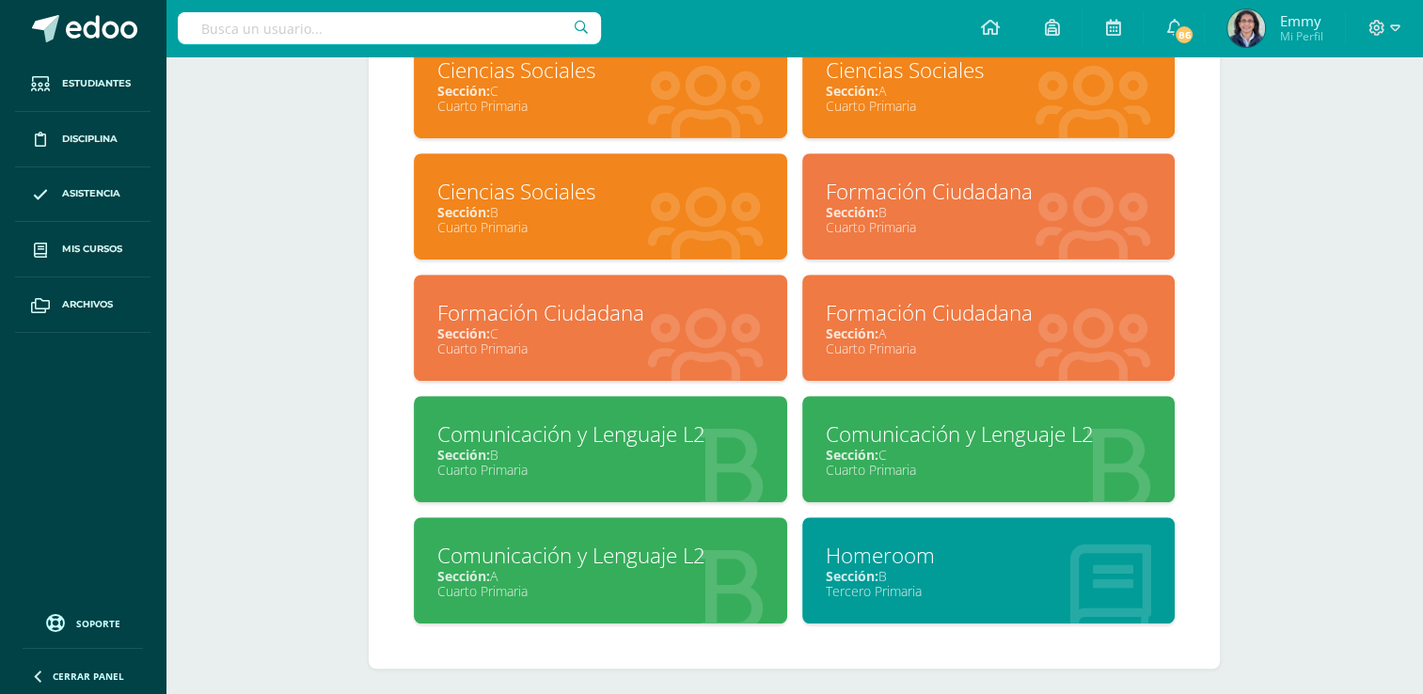
scroll to position [1287, 0]
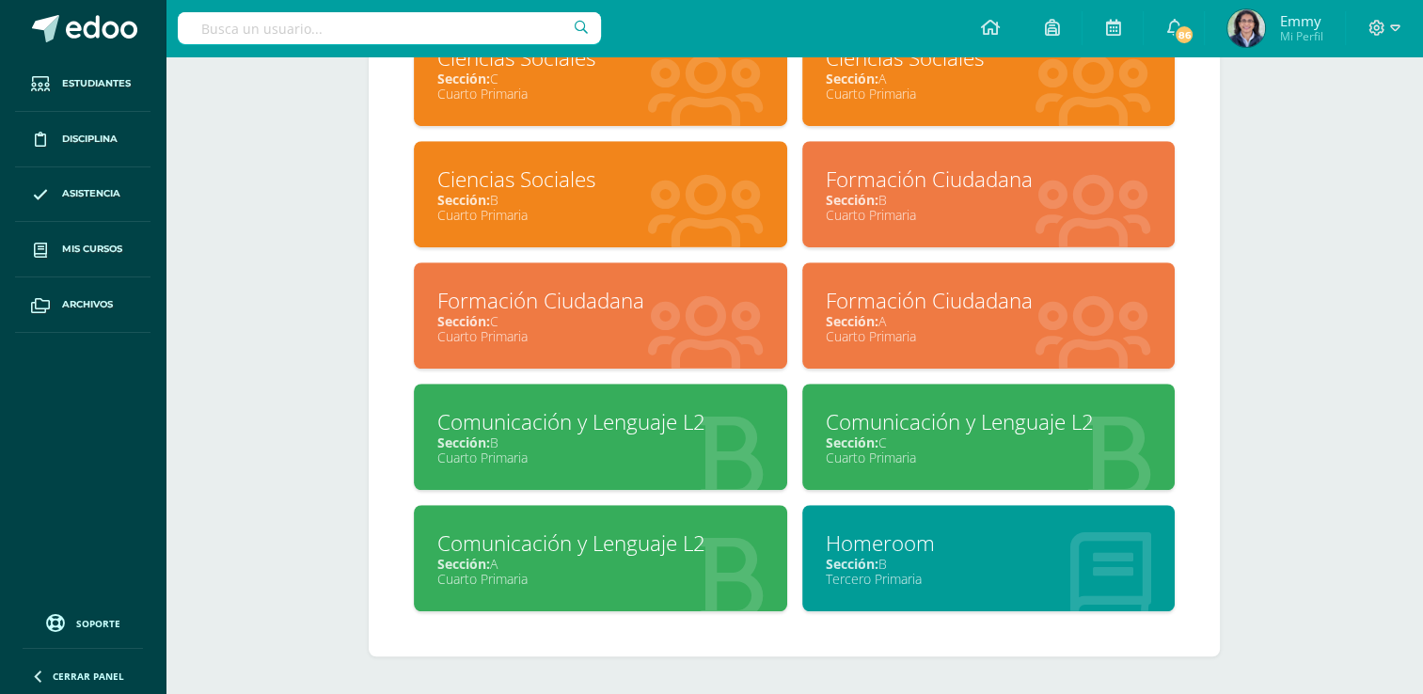
click at [701, 446] on div "Sección: B" at bounding box center [600, 443] width 326 height 18
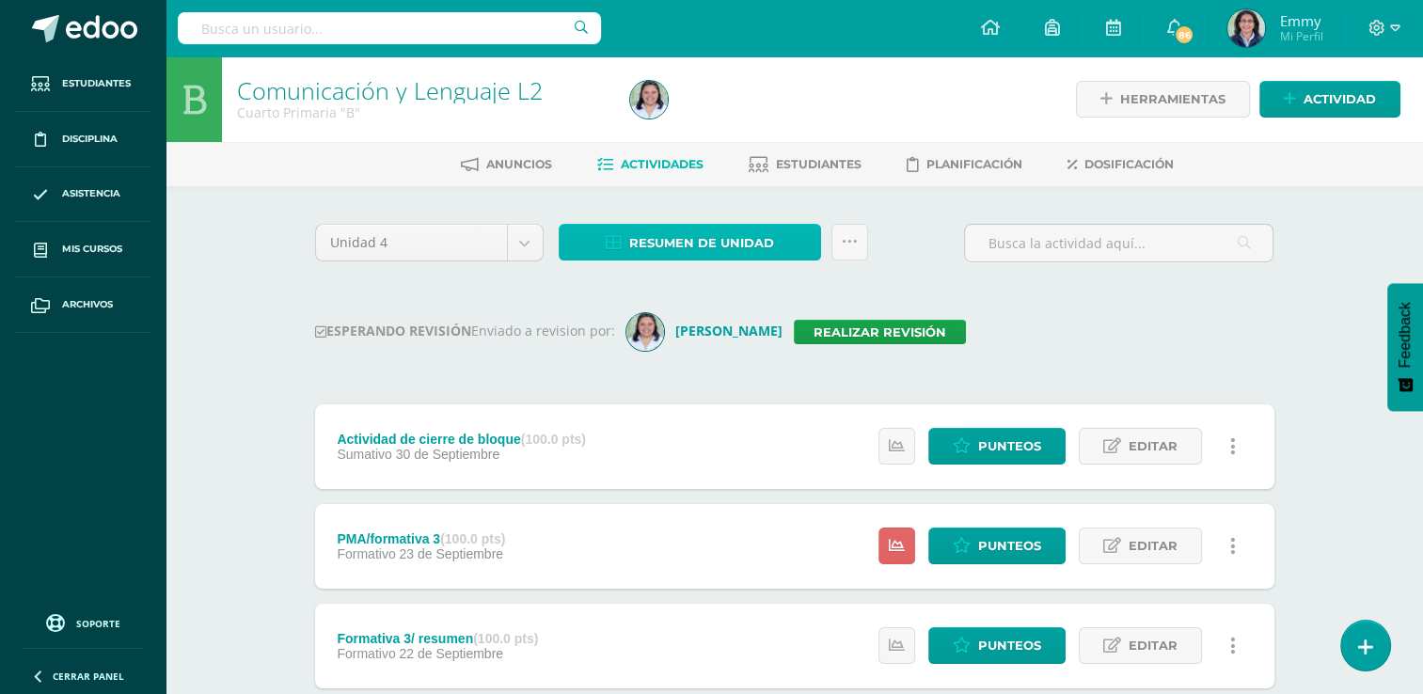
click at [726, 234] on span "Resumen de unidad" at bounding box center [701, 243] width 145 height 35
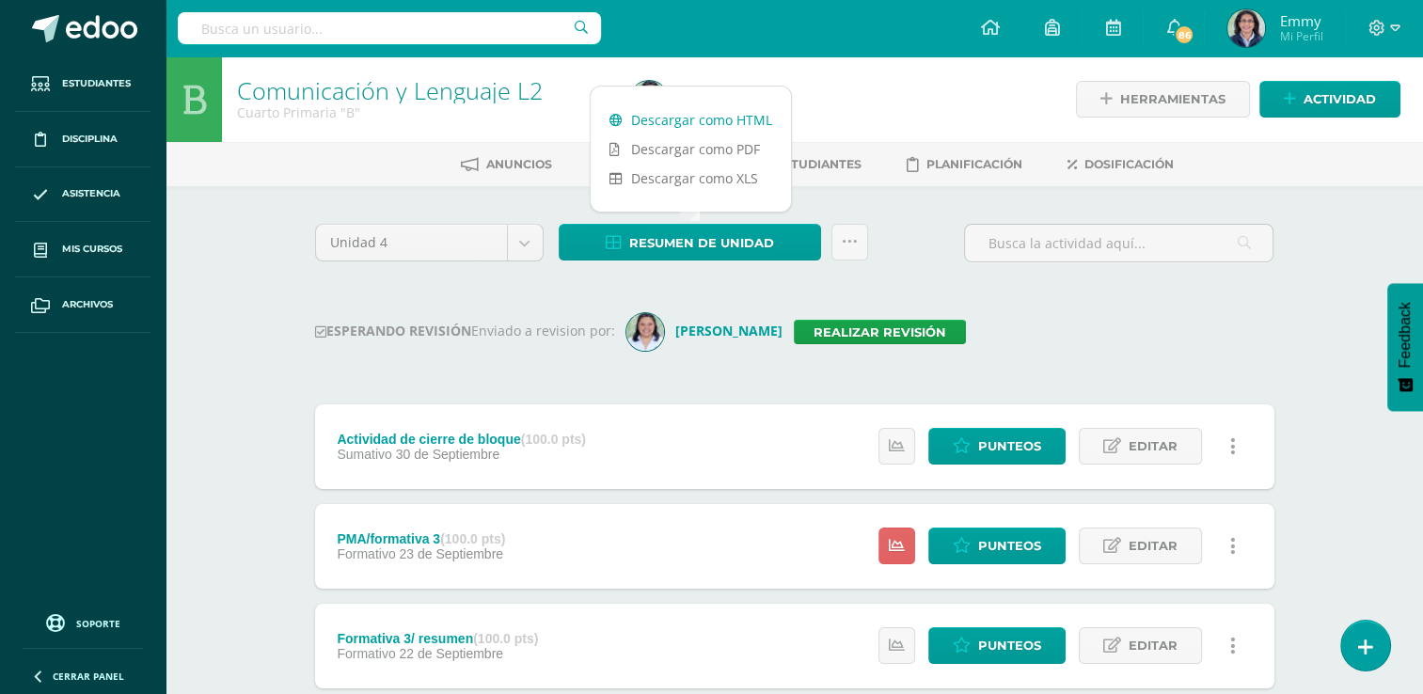
click at [719, 115] on link "Descargar como HTML" at bounding box center [691, 119] width 200 height 29
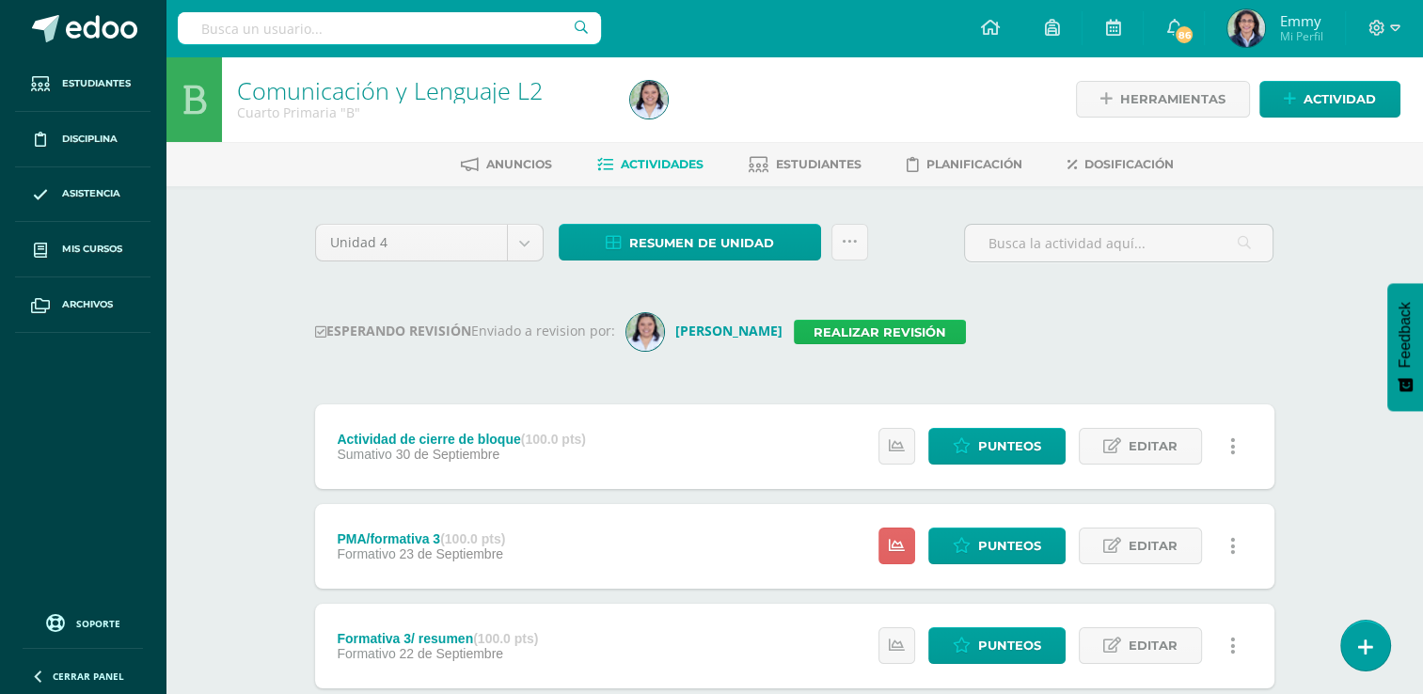
click at [831, 329] on link "Realizar revisión" at bounding box center [880, 332] width 172 height 24
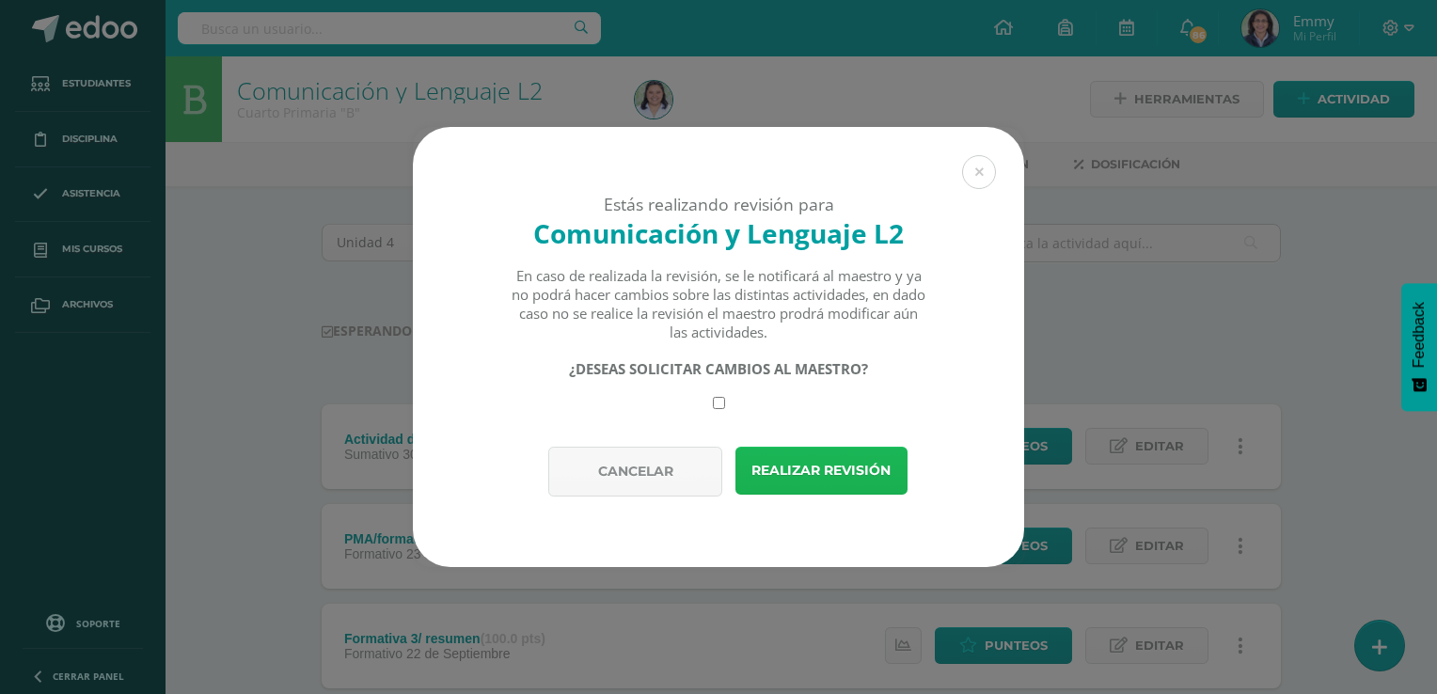
click at [837, 465] on button "Realizar revisión" at bounding box center [822, 471] width 172 height 48
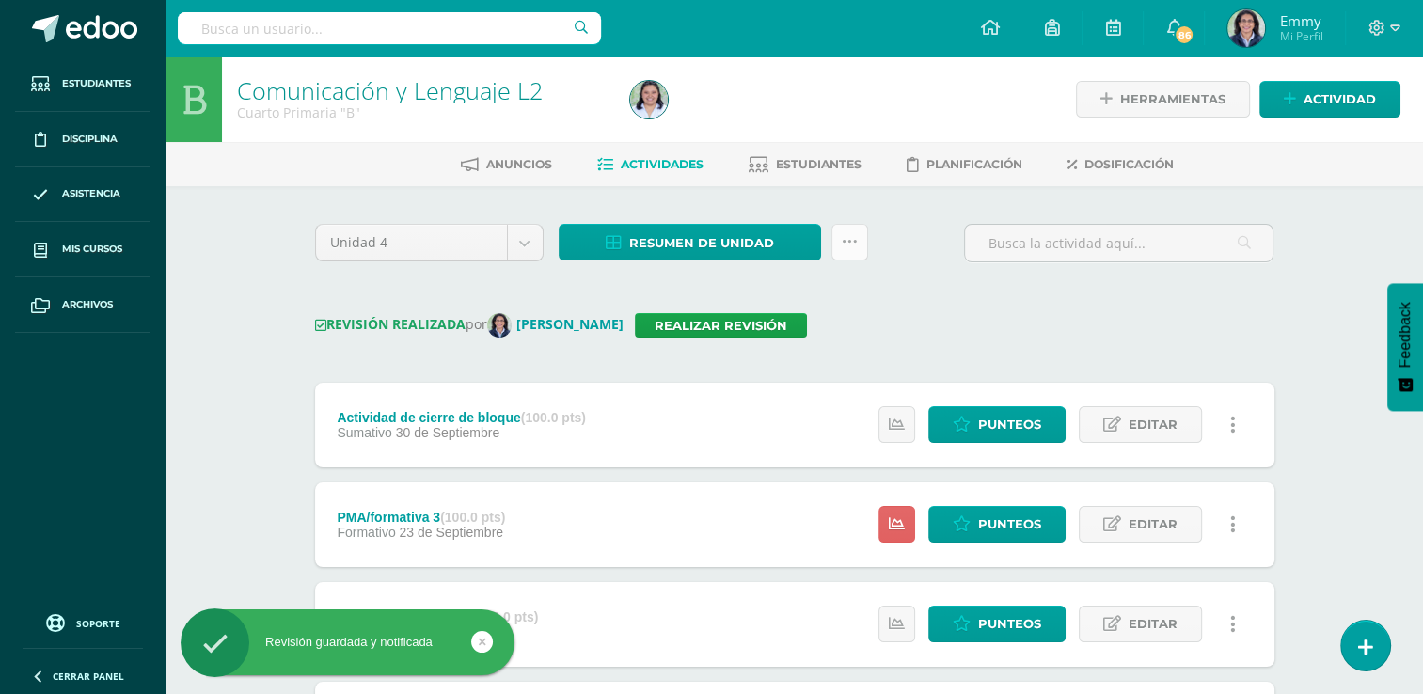
click at [856, 251] on link at bounding box center [850, 242] width 37 height 37
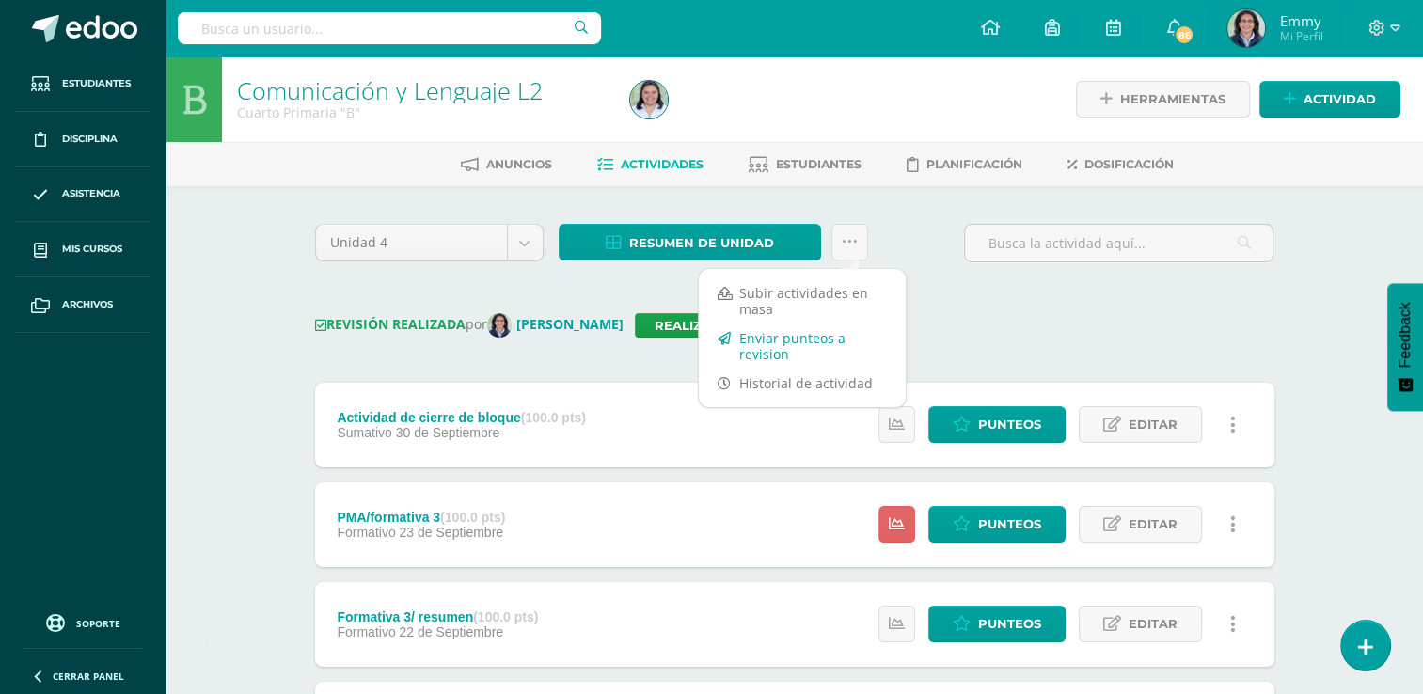
click at [813, 348] on link "Enviar punteos a revision" at bounding box center [802, 346] width 207 height 45
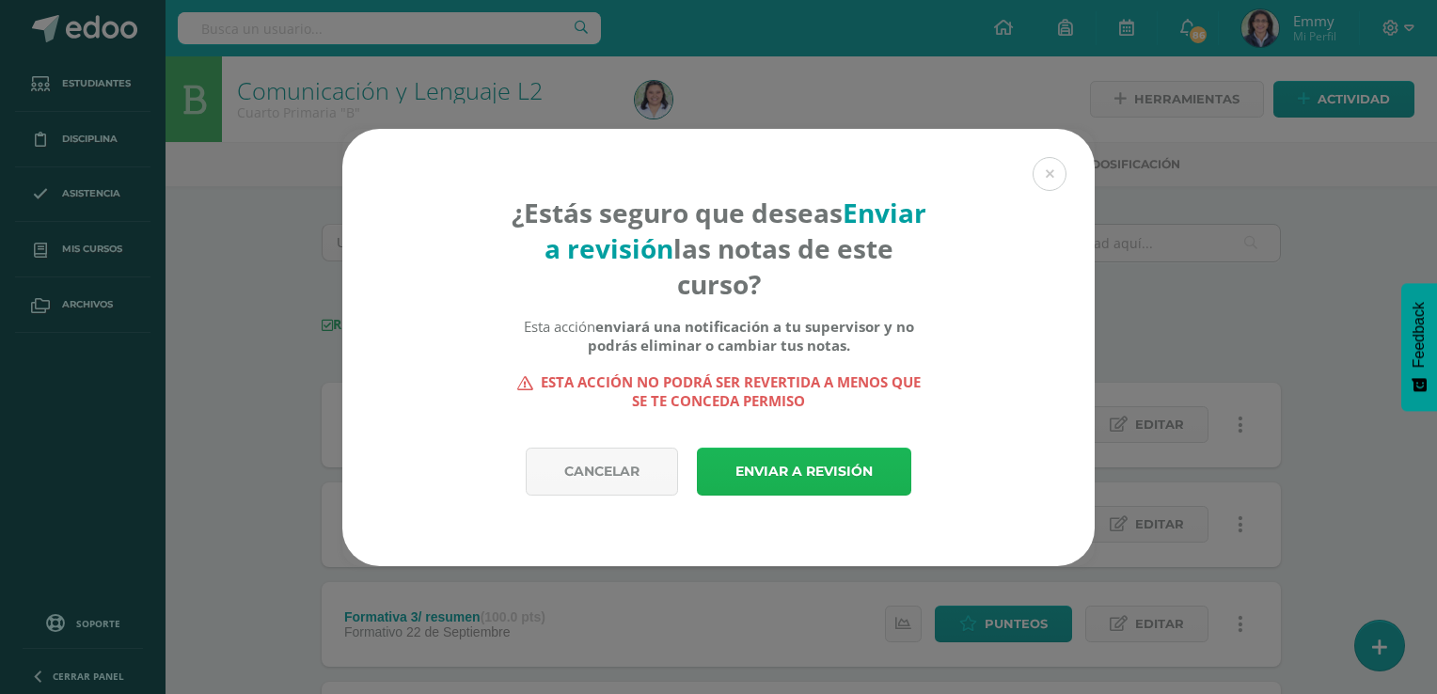
click at [827, 475] on link "Enviar a revisión" at bounding box center [804, 472] width 214 height 48
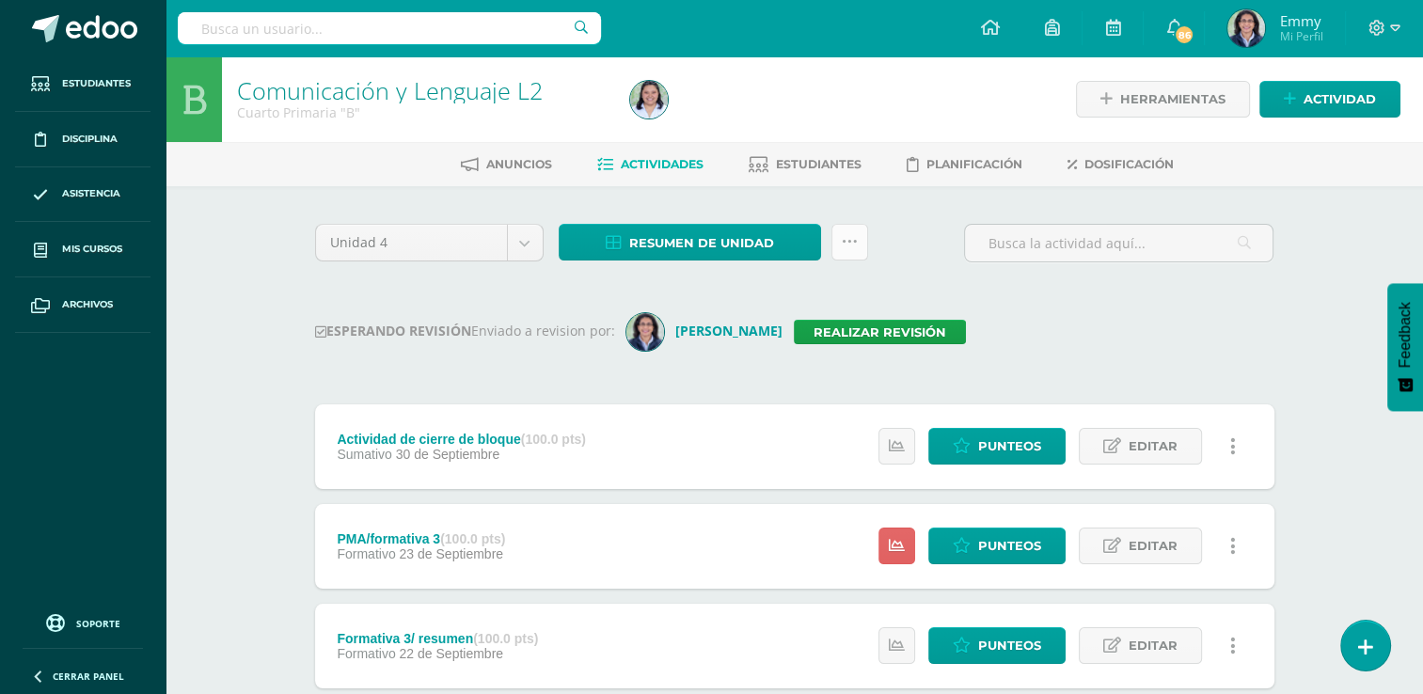
click at [857, 253] on link at bounding box center [850, 242] width 37 height 37
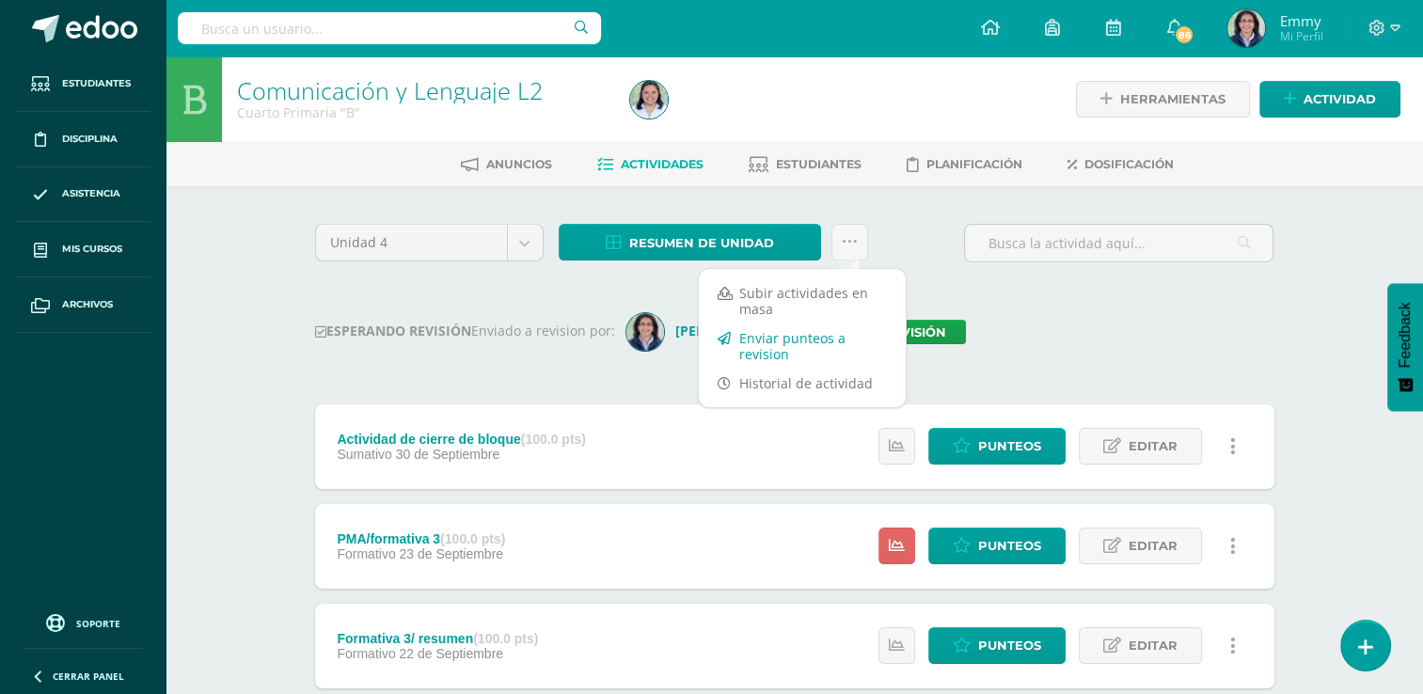
click at [786, 352] on link "Enviar punteos a revision" at bounding box center [802, 346] width 207 height 45
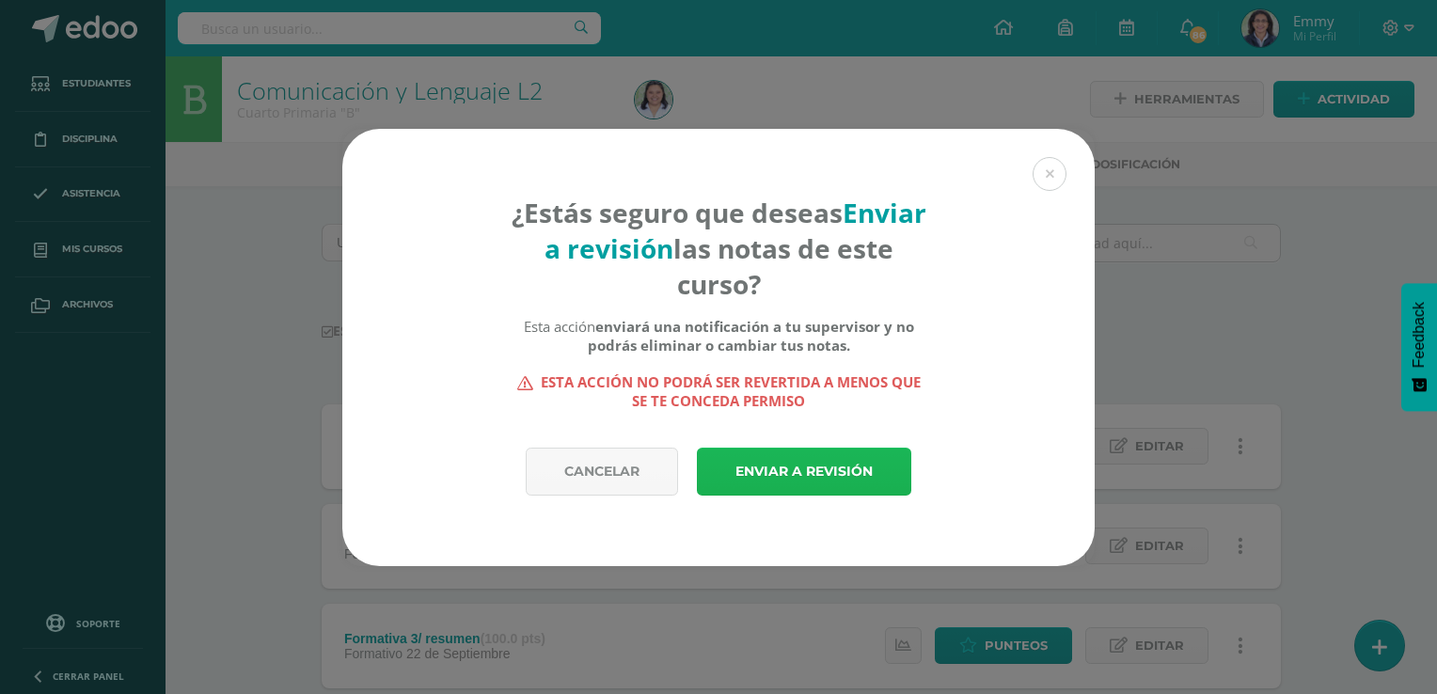
click at [791, 463] on link "Enviar a revisión" at bounding box center [804, 472] width 214 height 48
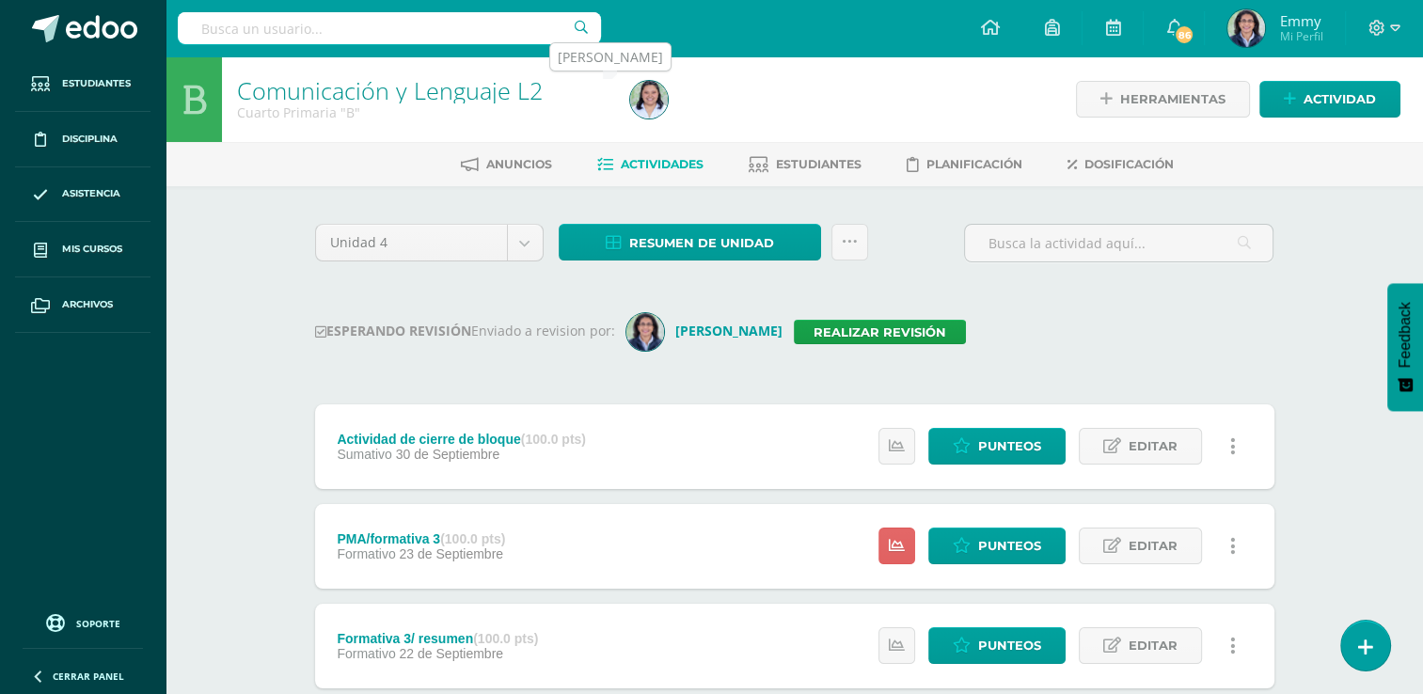
click at [653, 99] on img at bounding box center [649, 100] width 38 height 38
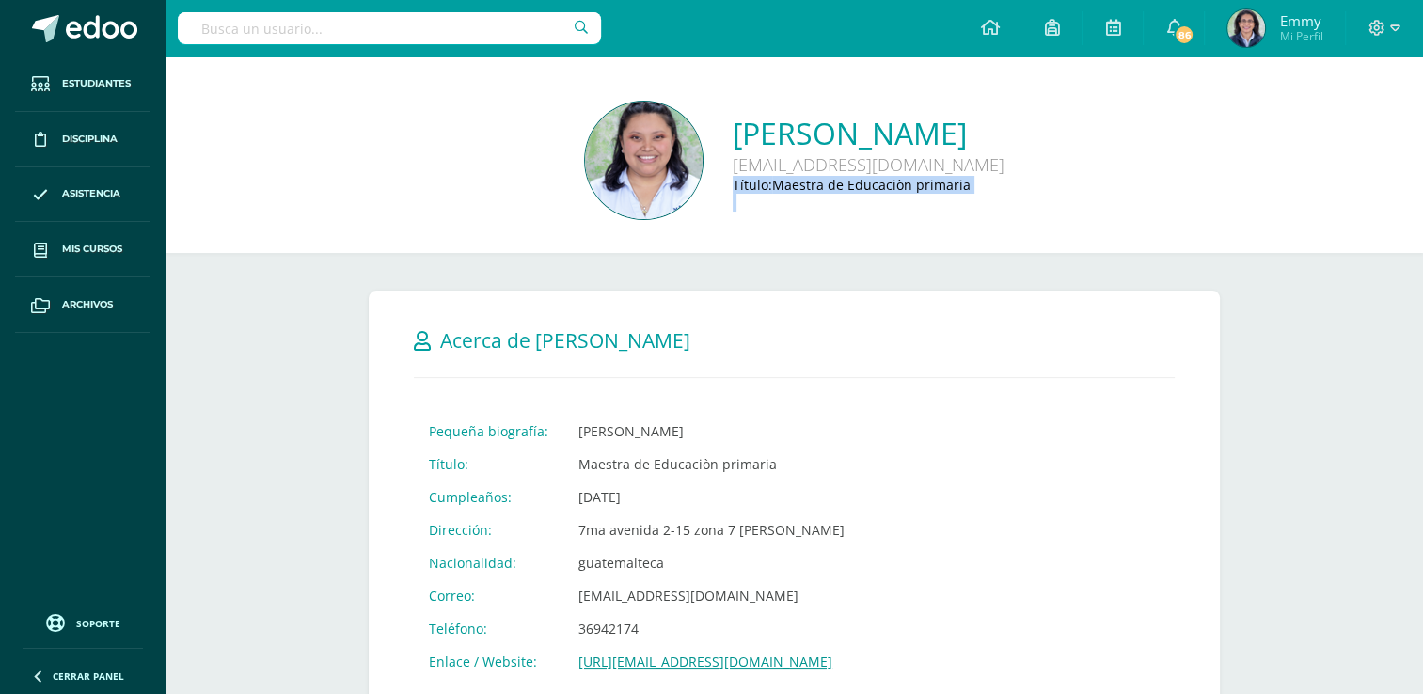
drag, startPoint x: 1420, startPoint y: 184, endPoint x: 1440, endPoint y: 366, distance: 182.6
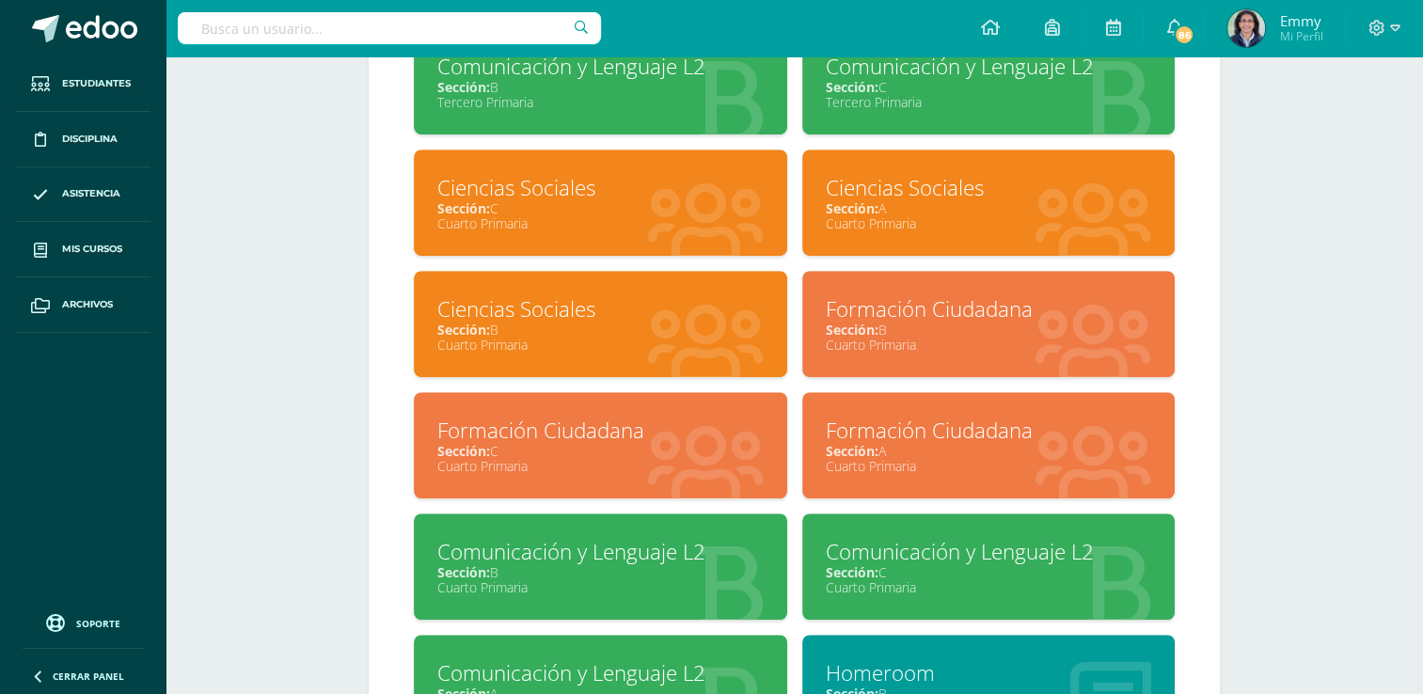
scroll to position [1287, 0]
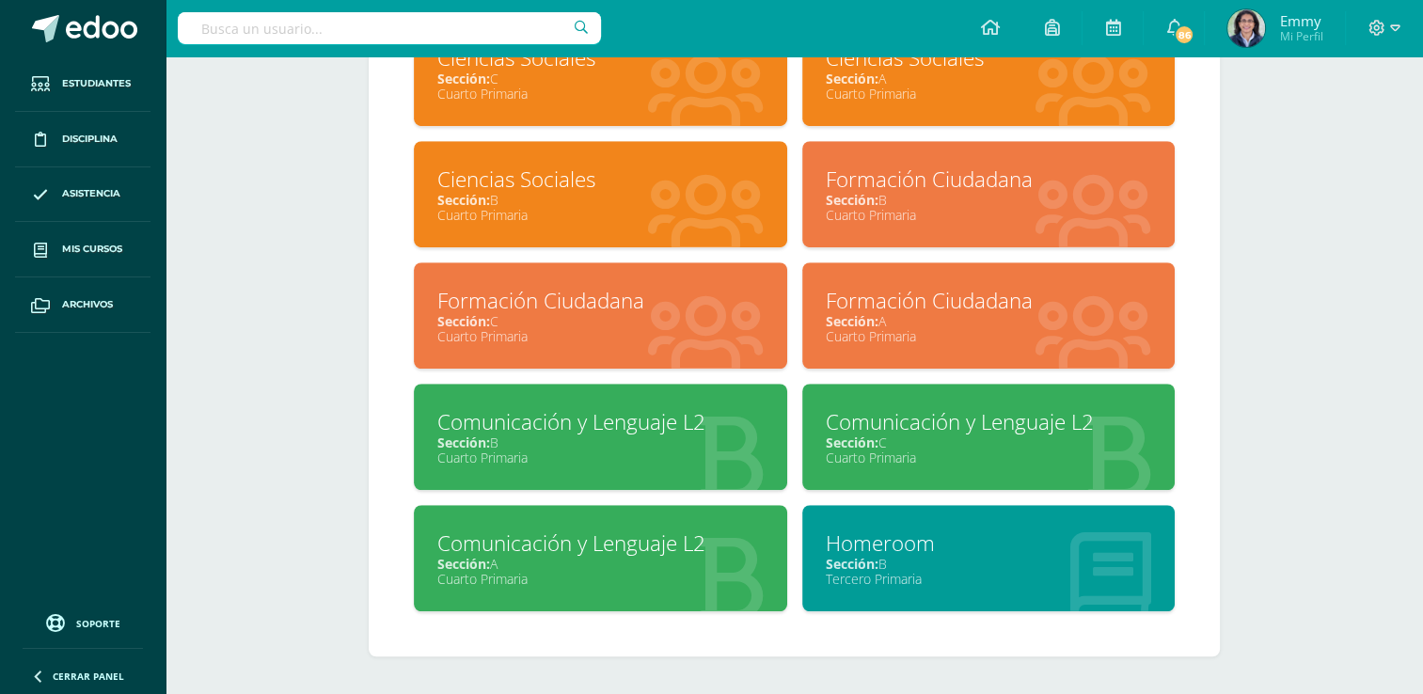
click at [956, 450] on div "Cuarto Primaria" at bounding box center [989, 458] width 326 height 18
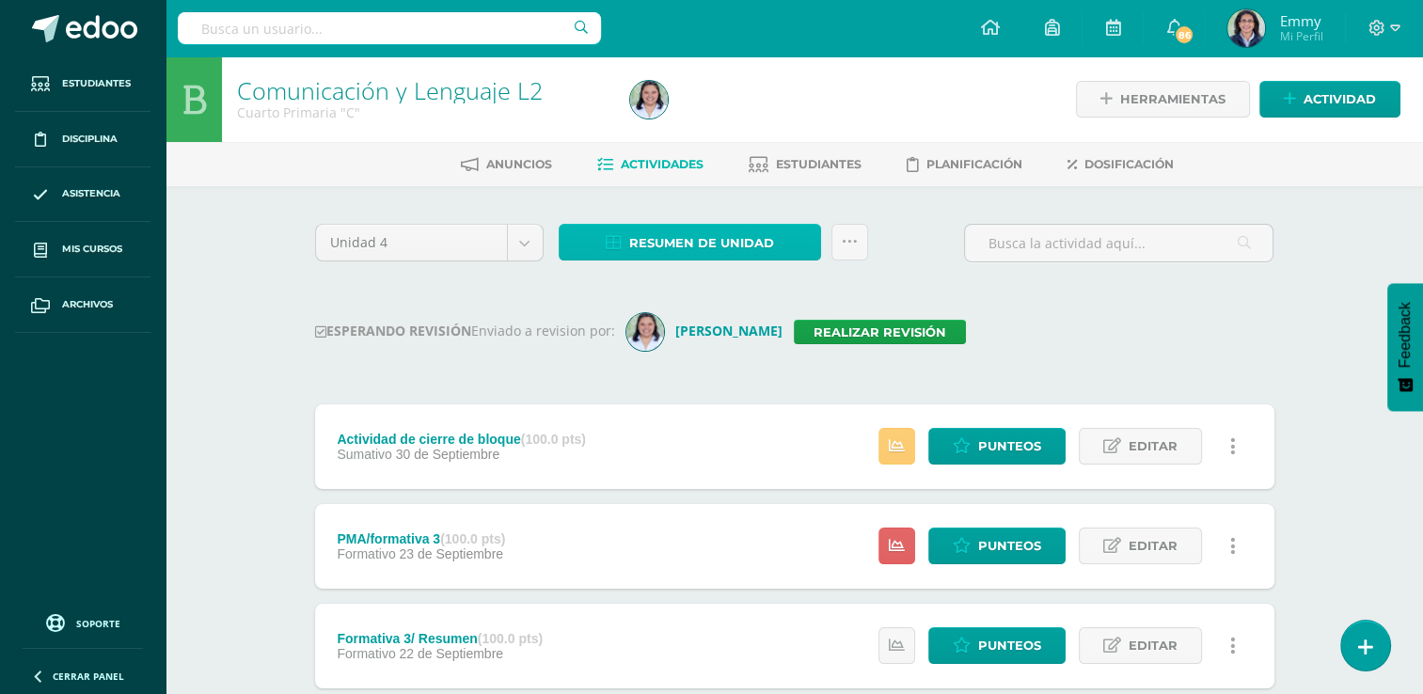
click at [731, 224] on link "Resumen de unidad" at bounding box center [690, 242] width 262 height 37
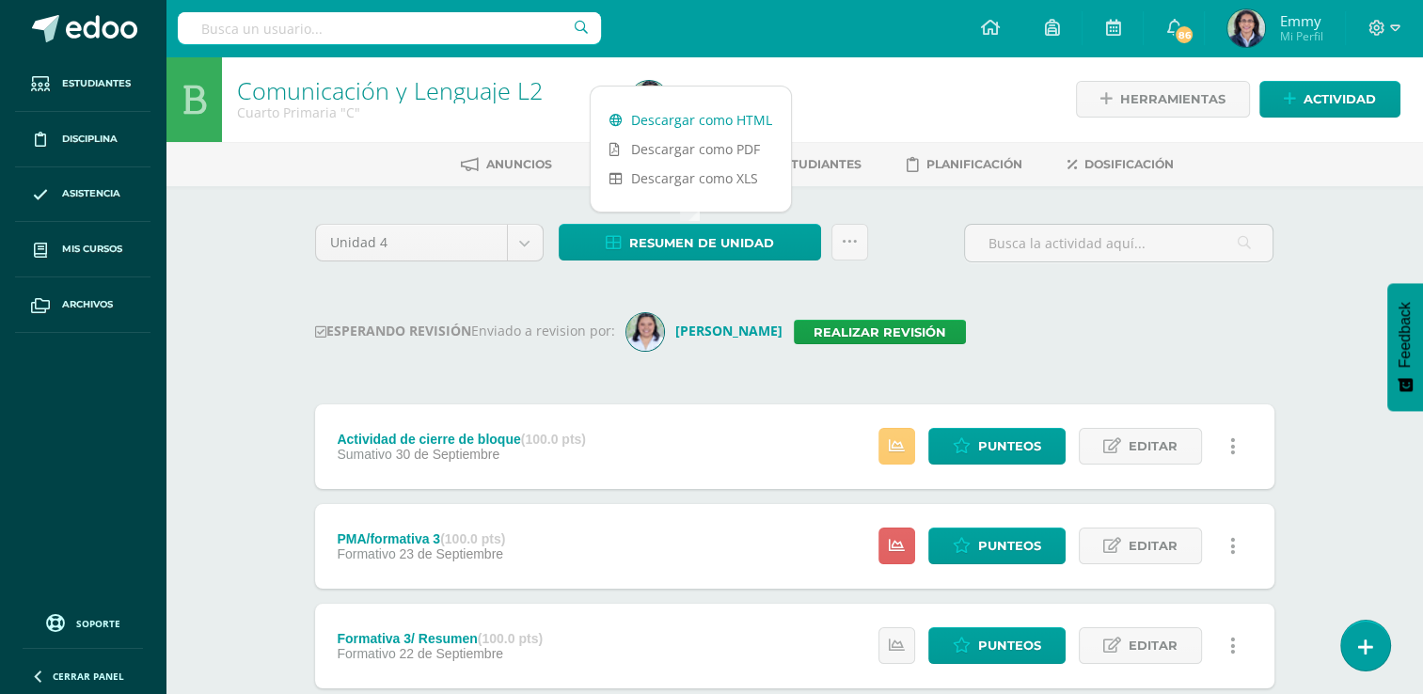
click at [722, 107] on link "Descargar como HTML" at bounding box center [691, 119] width 200 height 29
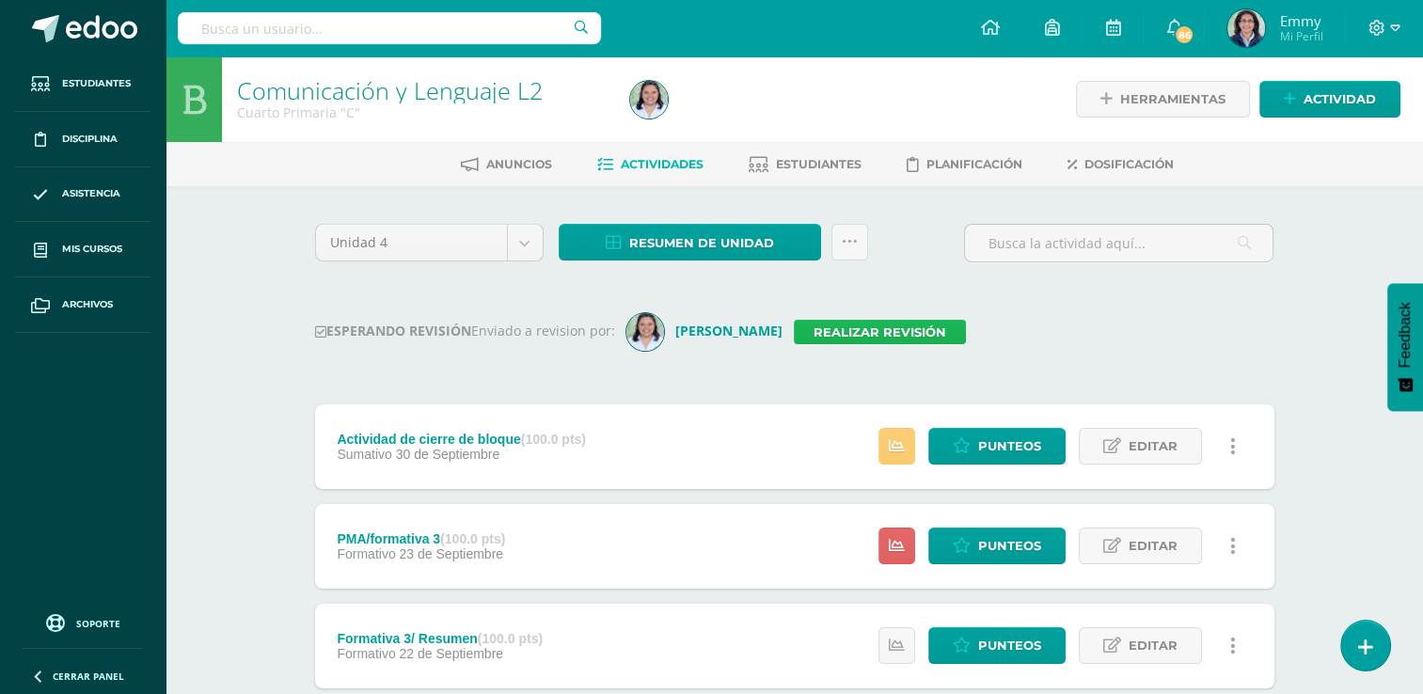
click at [829, 330] on link "Realizar revisión" at bounding box center [880, 332] width 172 height 24
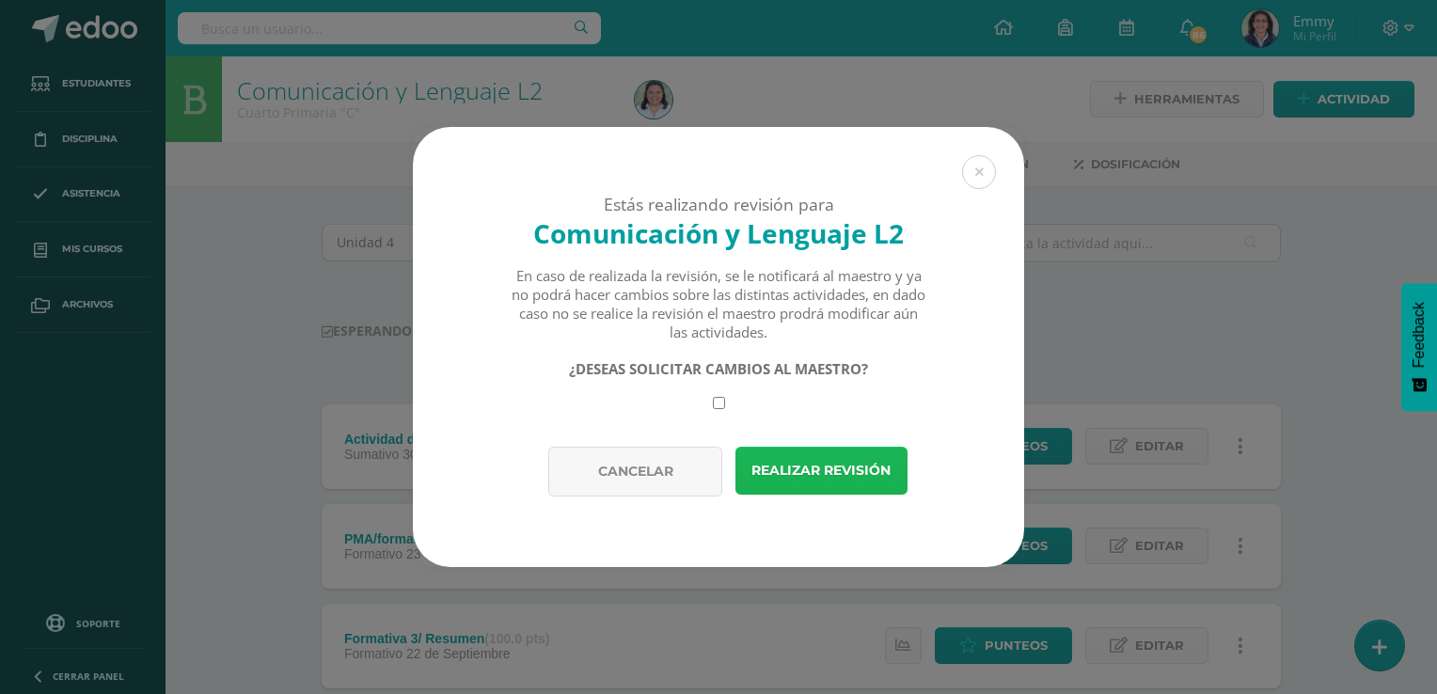
click at [843, 447] on button "Realizar revisión" at bounding box center [822, 471] width 172 height 48
click at [843, 468] on button "Realizar revisión" at bounding box center [822, 471] width 172 height 48
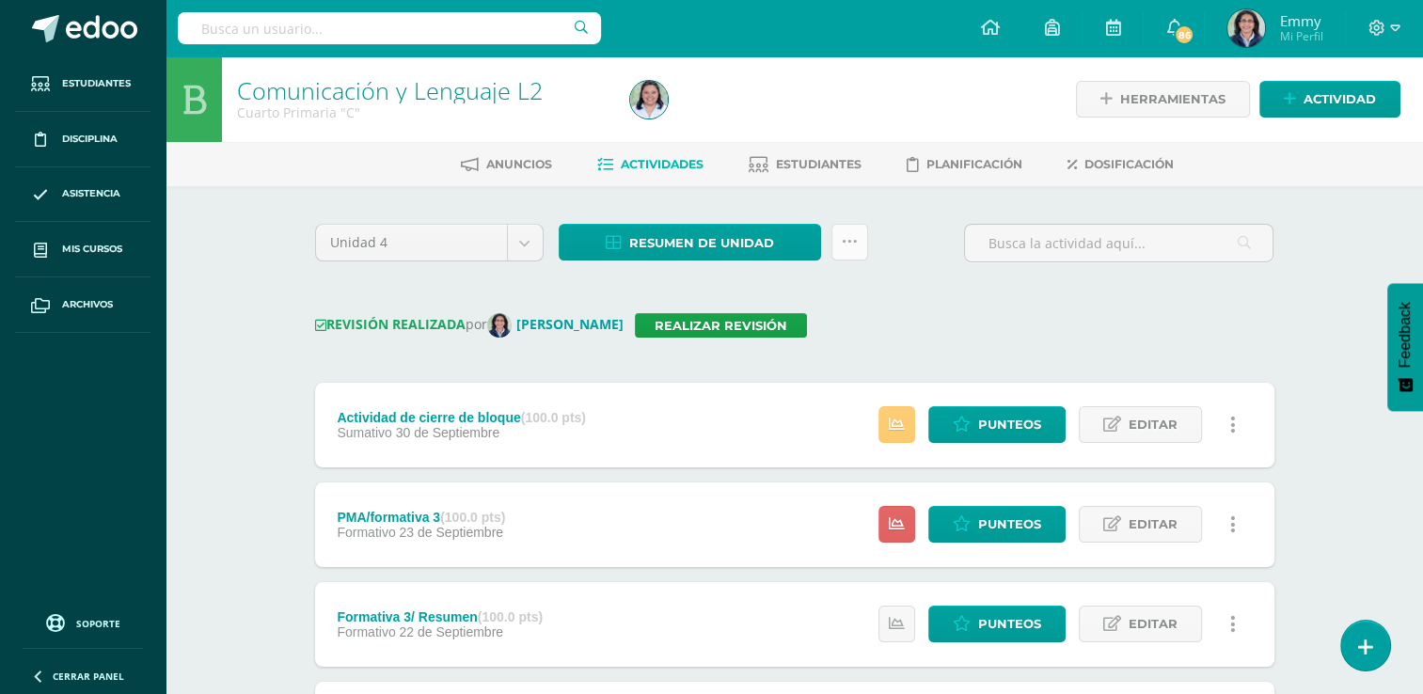
click at [853, 235] on icon at bounding box center [850, 242] width 16 height 16
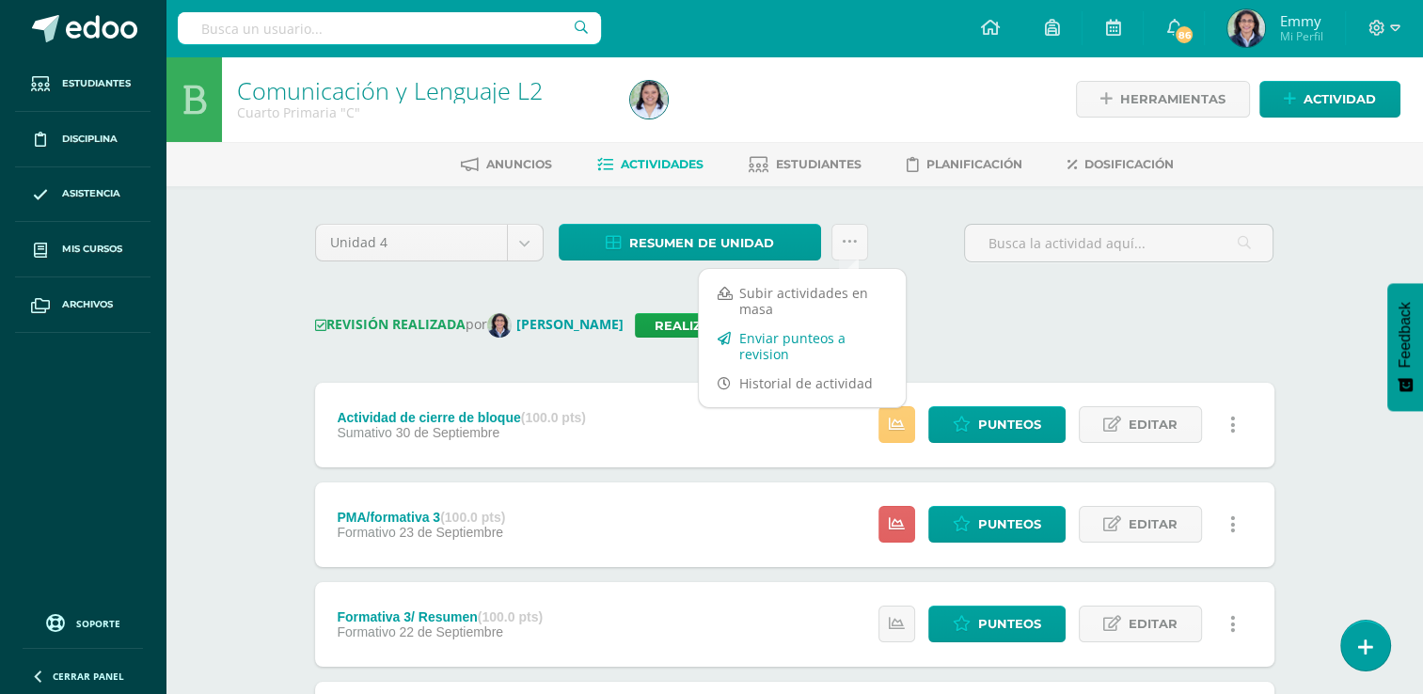
click at [813, 338] on link "Enviar punteos a revision" at bounding box center [802, 346] width 207 height 45
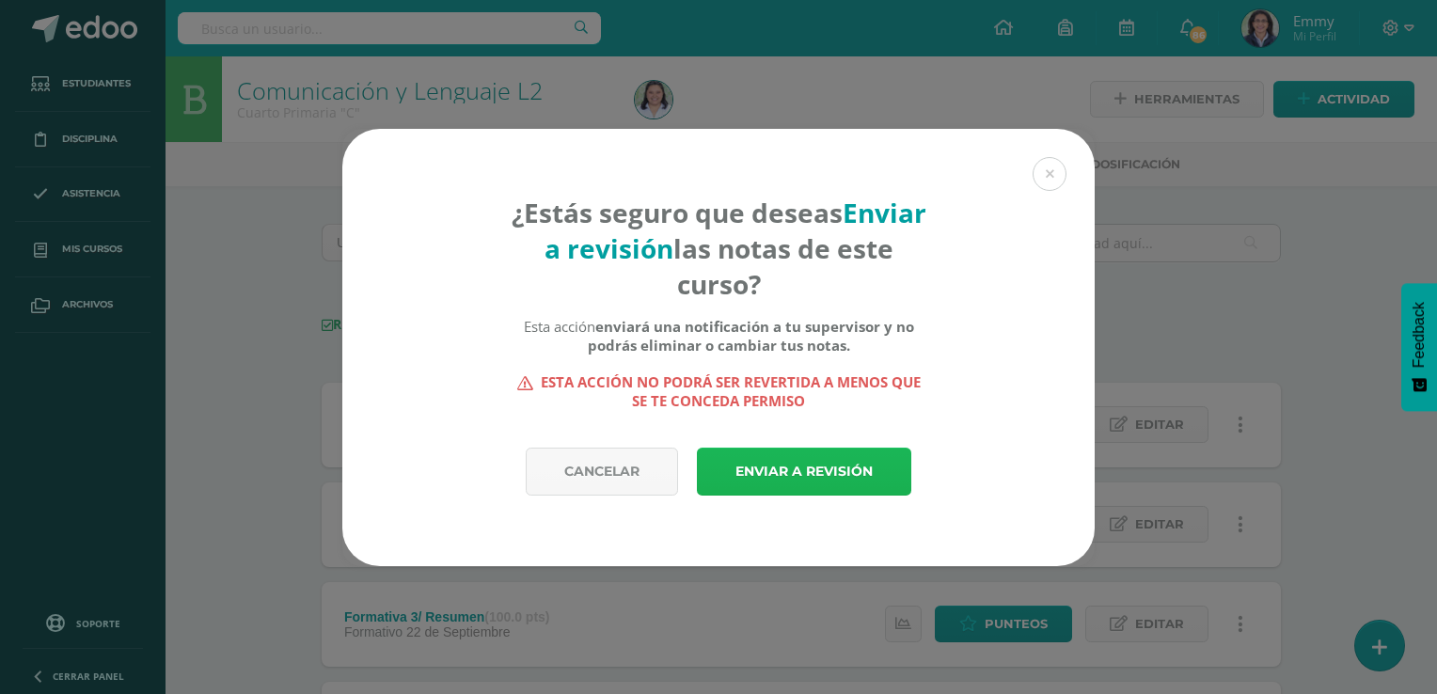
click at [820, 462] on link "Enviar a revisión" at bounding box center [804, 472] width 214 height 48
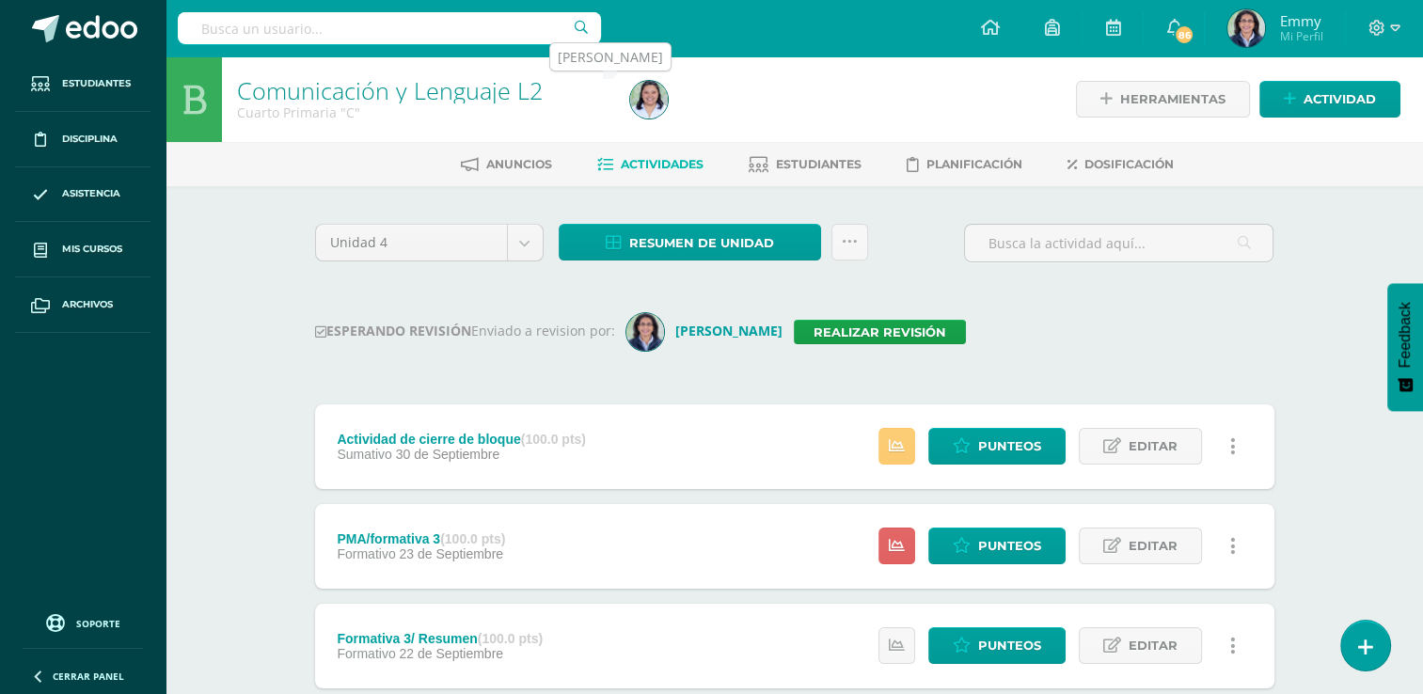
click at [660, 105] on img at bounding box center [649, 100] width 38 height 38
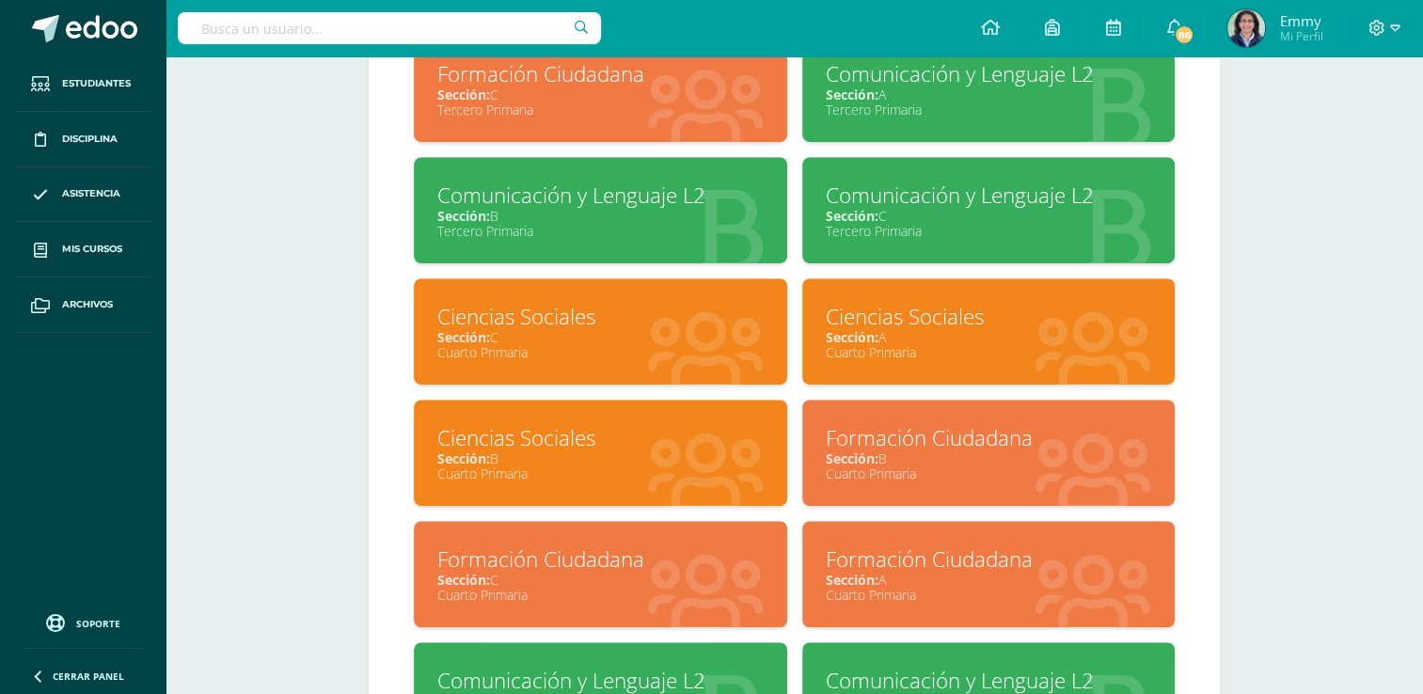
scroll to position [1098, 0]
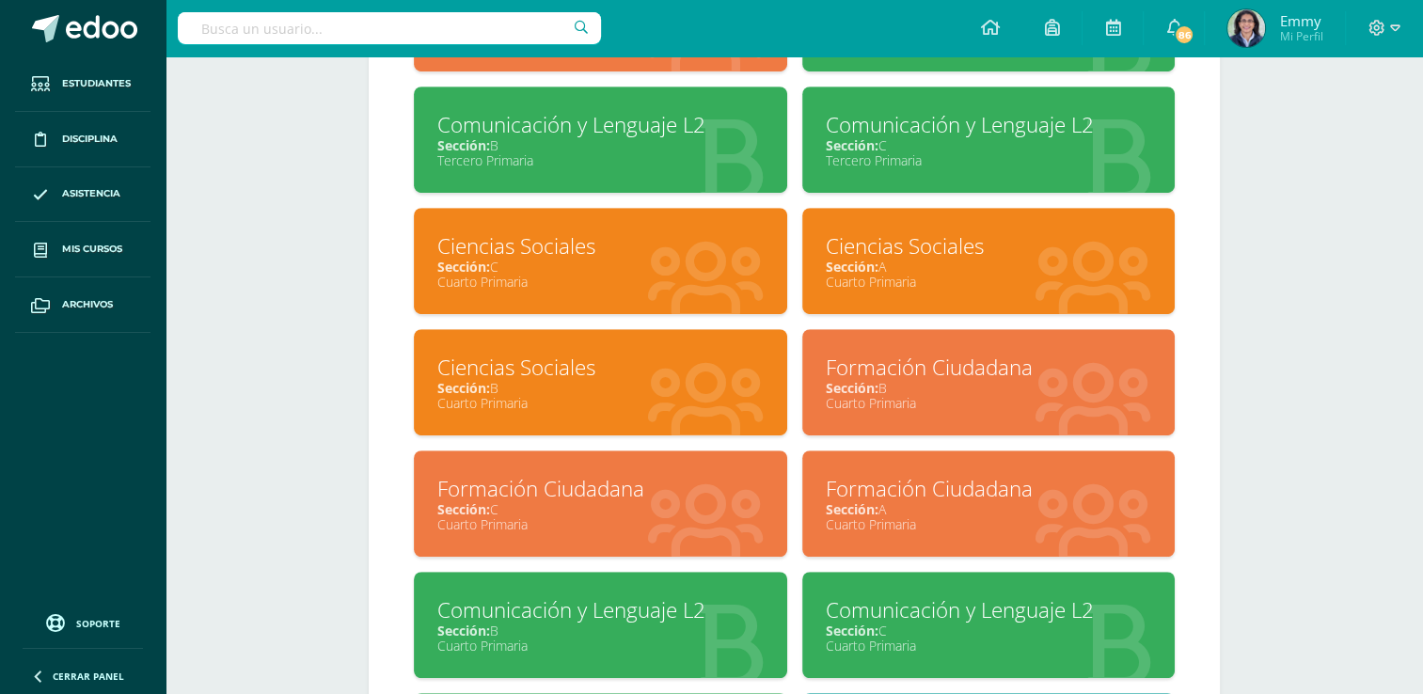
click at [571, 495] on div "Formación Ciudadana" at bounding box center [600, 488] width 326 height 29
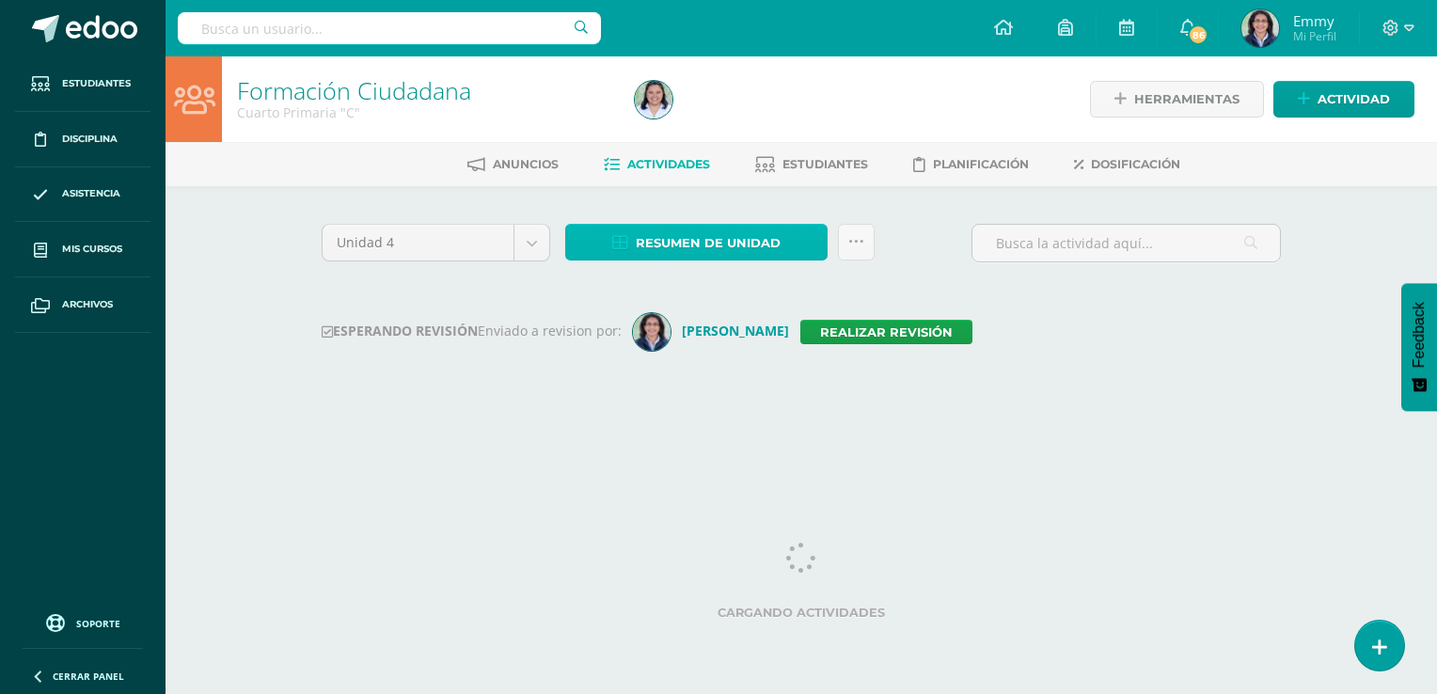
click at [713, 242] on span "Resumen de unidad" at bounding box center [708, 243] width 145 height 35
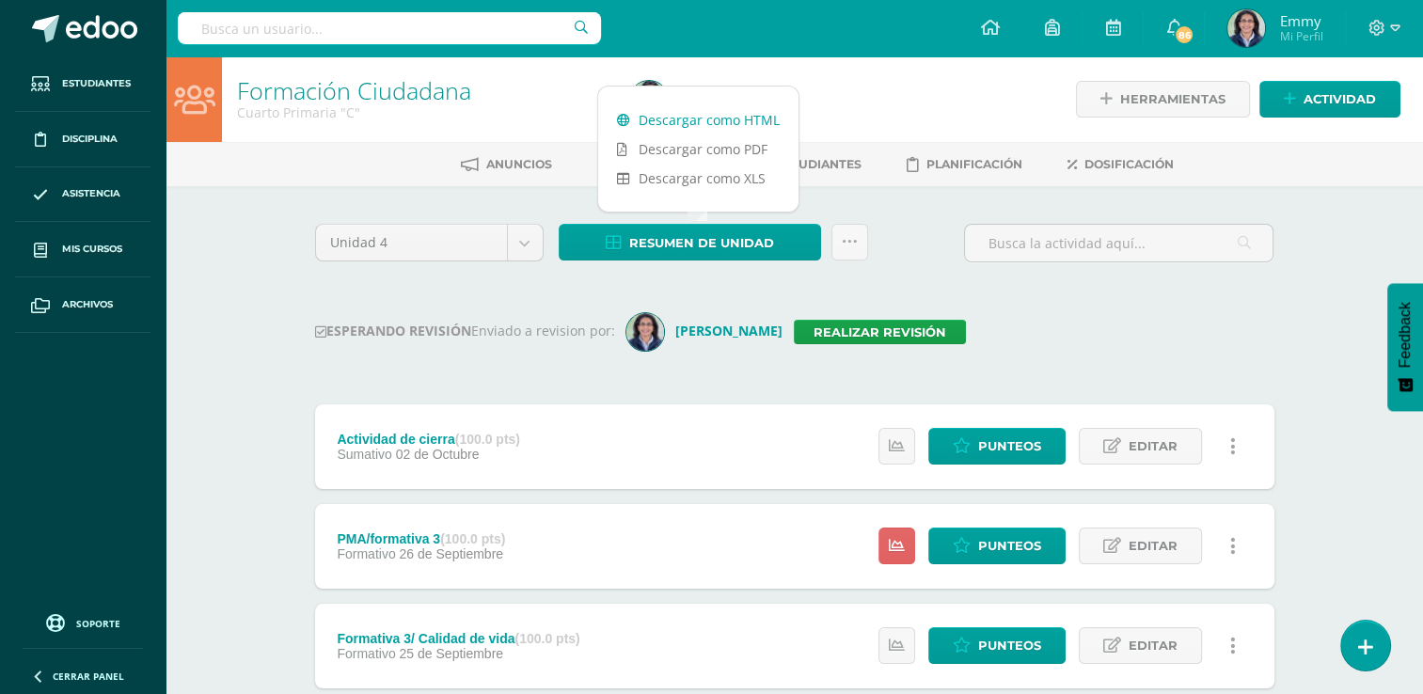
click at [720, 123] on link "Descargar como HTML" at bounding box center [698, 119] width 200 height 29
click at [853, 246] on icon at bounding box center [850, 242] width 16 height 16
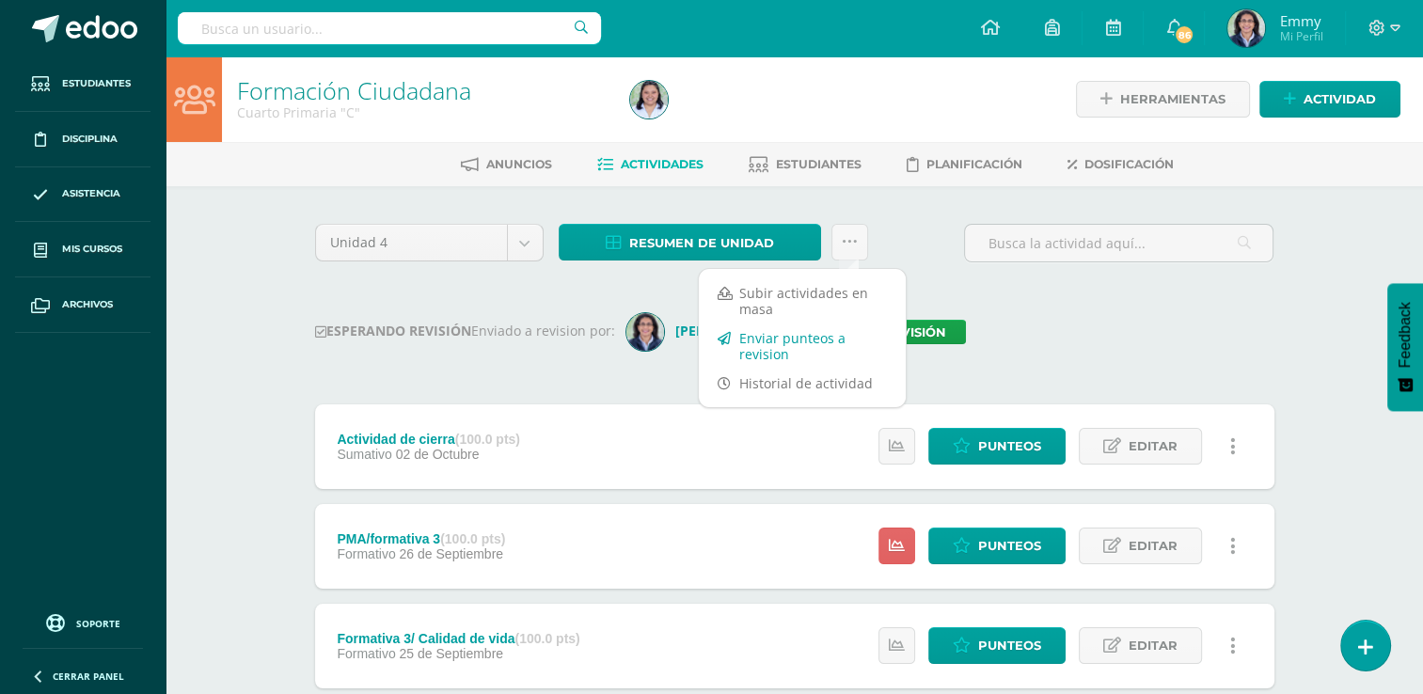
click at [814, 337] on link "Enviar punteos a revision" at bounding box center [802, 346] width 207 height 45
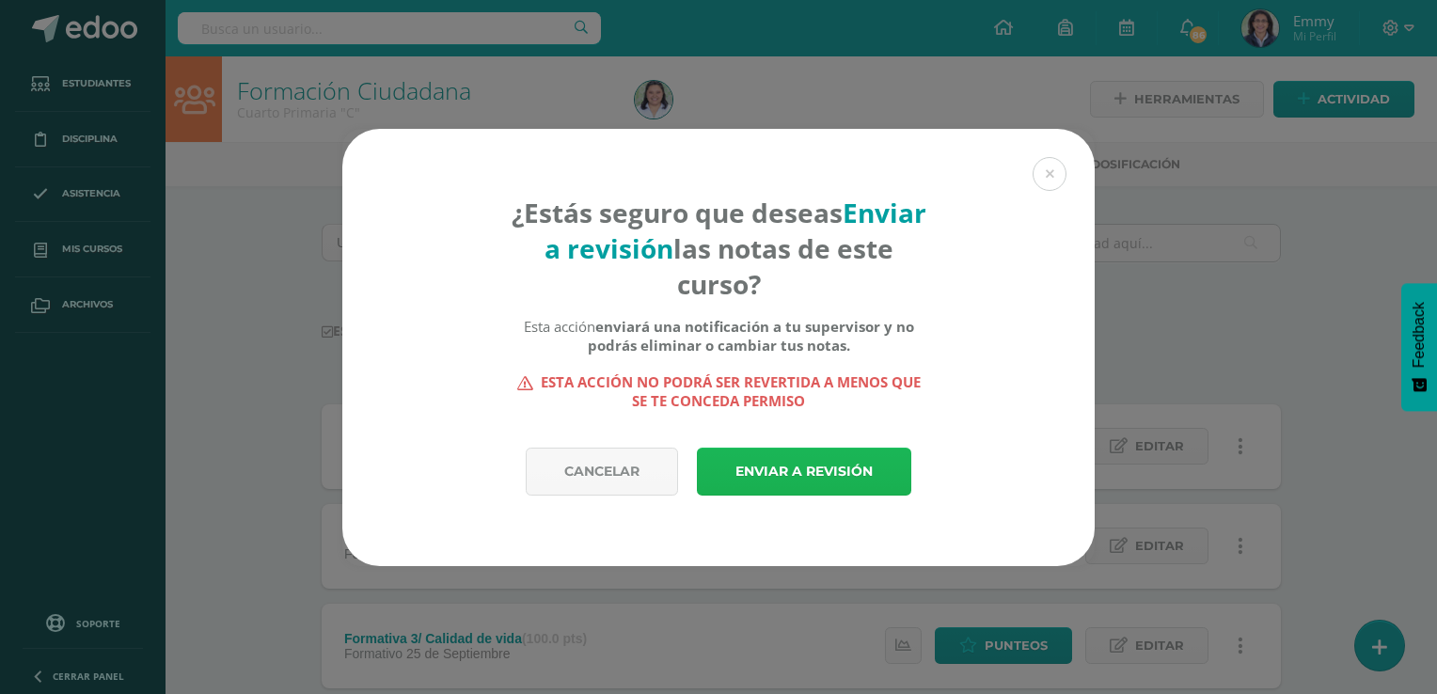
click at [804, 484] on link "Enviar a revisión" at bounding box center [804, 472] width 214 height 48
